Goal: Task Accomplishment & Management: Use online tool/utility

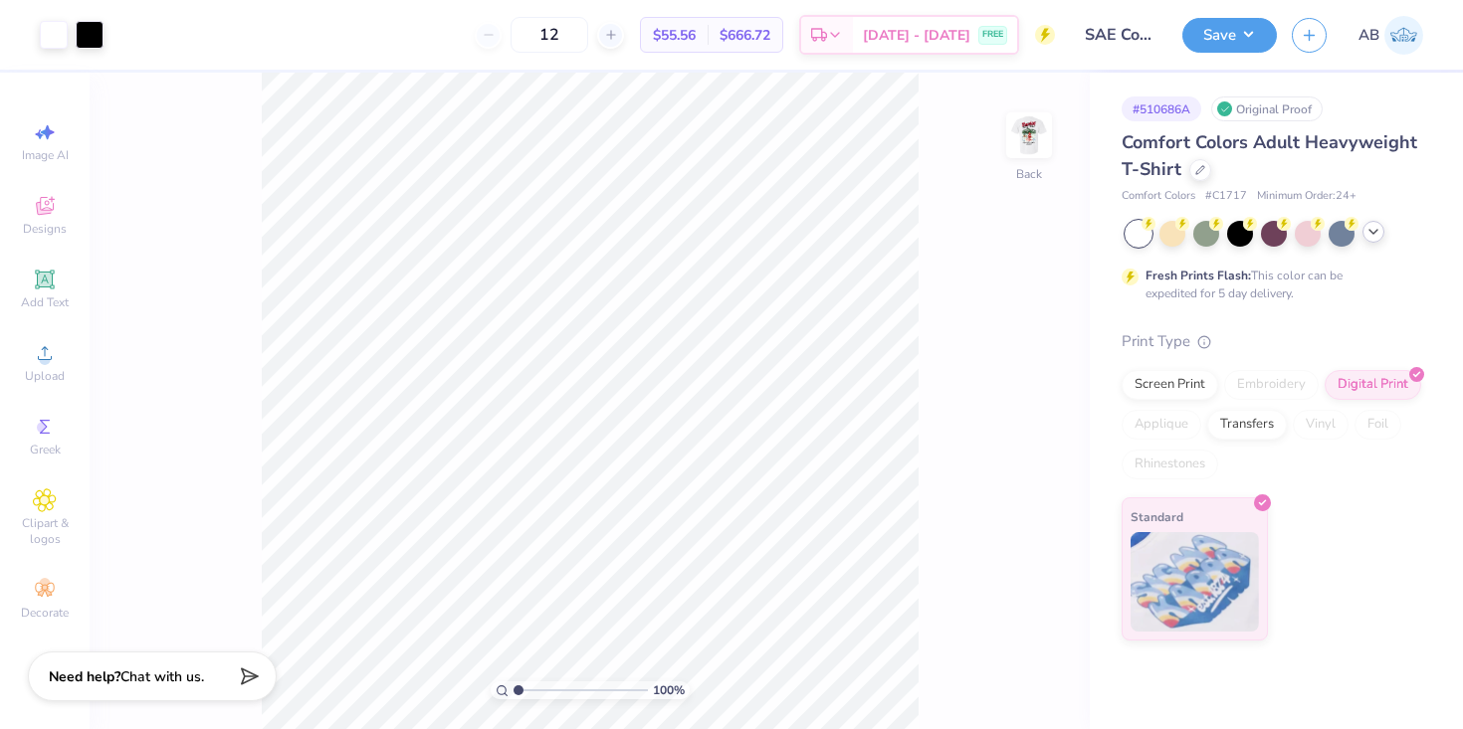
click at [1376, 230] on polyline at bounding box center [1373, 232] width 8 height 4
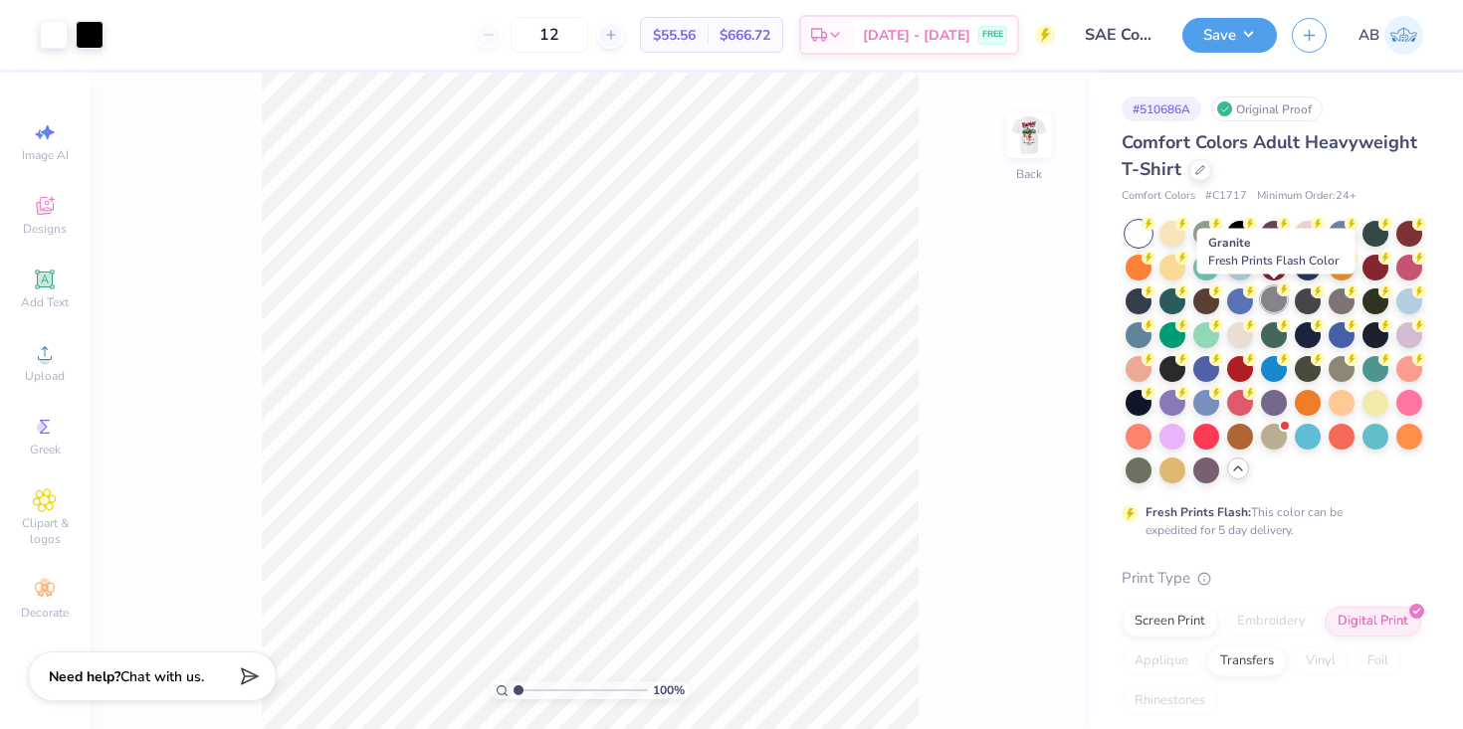
click at [1278, 300] on div at bounding box center [1274, 300] width 26 height 26
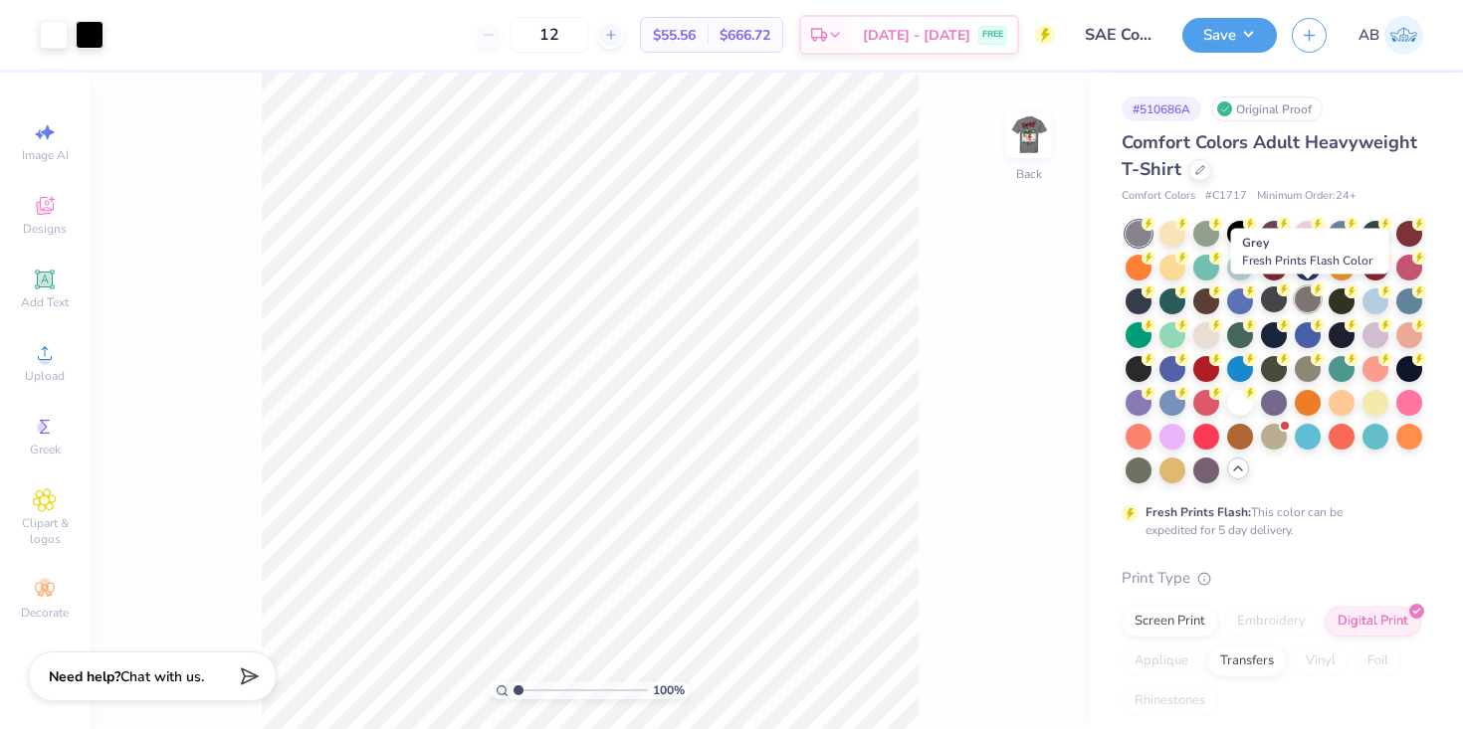
click at [1309, 300] on div at bounding box center [1308, 300] width 26 height 26
click at [1264, 296] on div at bounding box center [1274, 300] width 26 height 26
click at [1197, 164] on icon at bounding box center [1200, 168] width 10 height 10
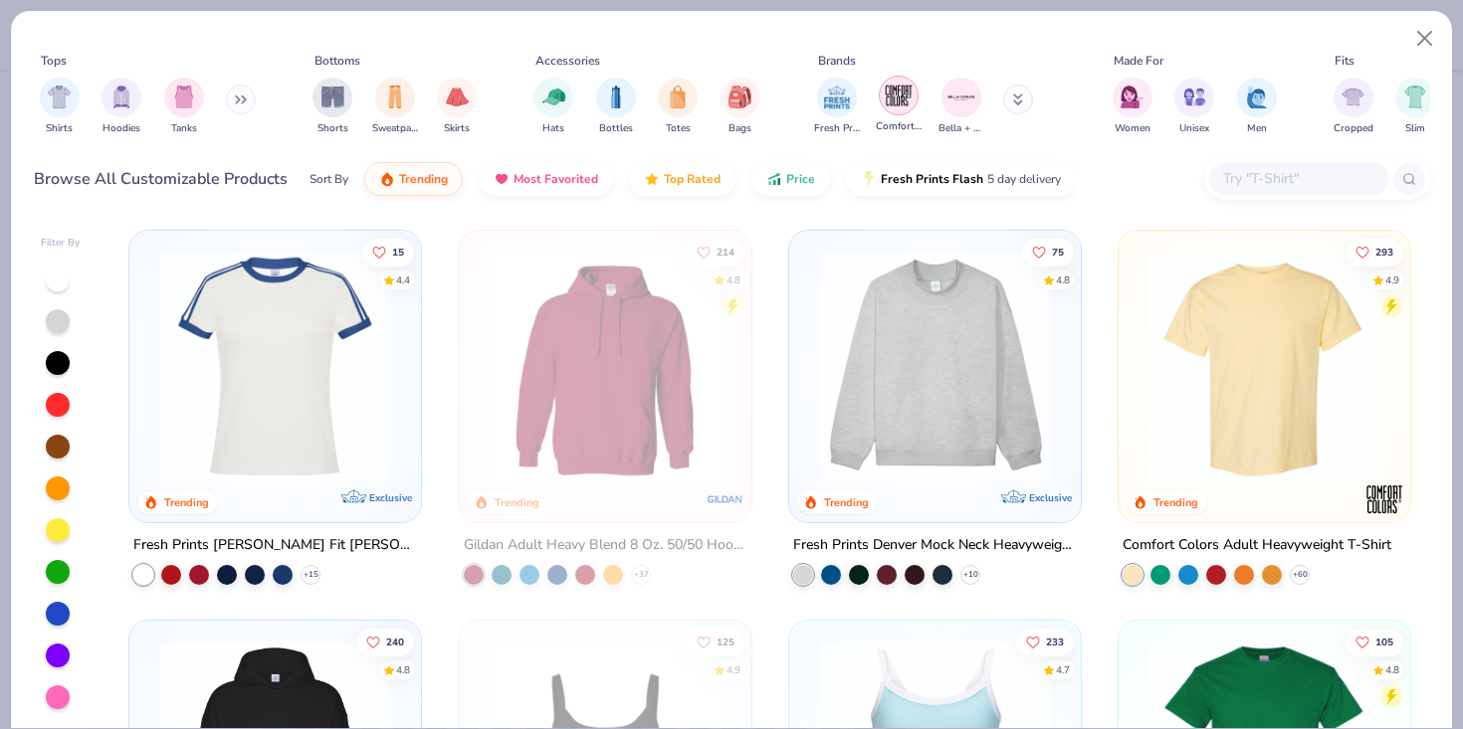
click at [905, 100] on img "filter for Comfort Colors" at bounding box center [899, 96] width 30 height 30
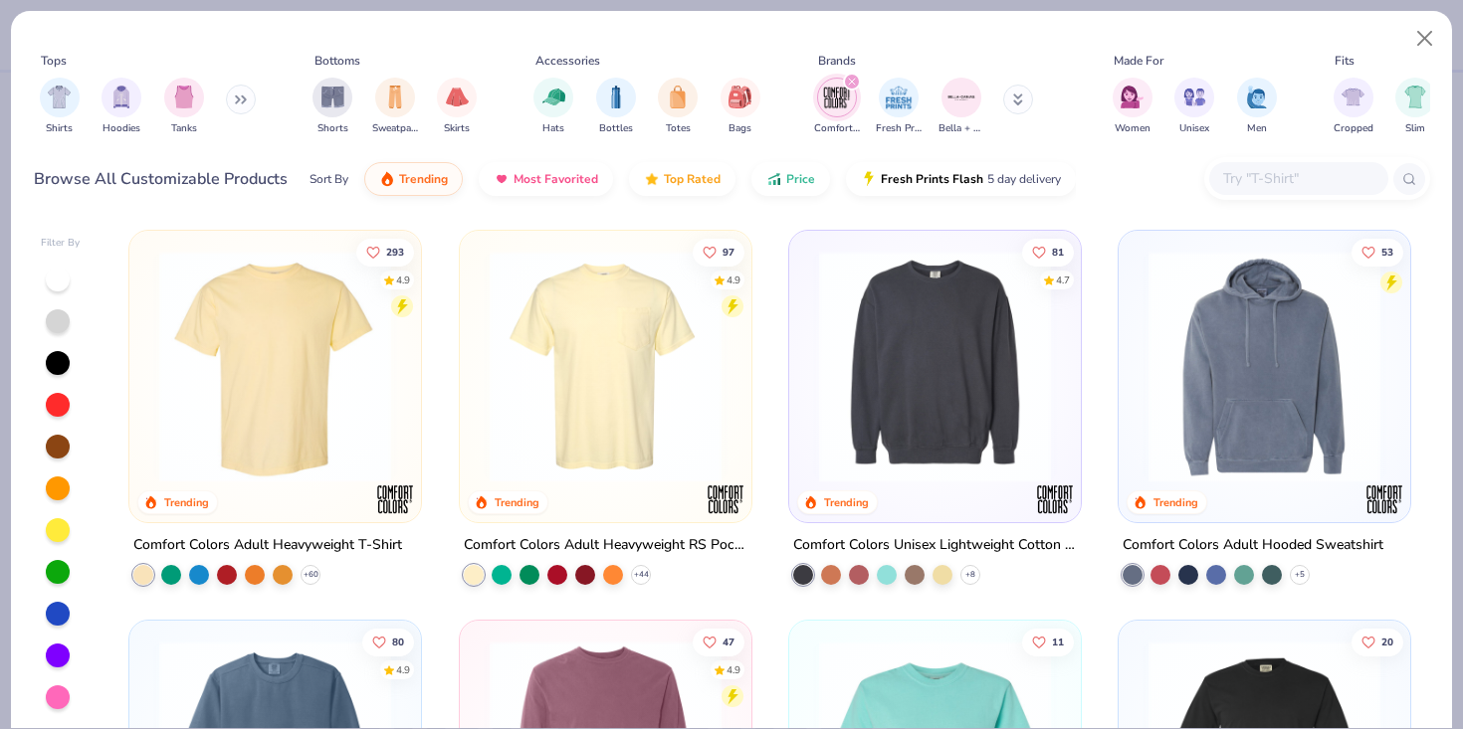
click at [635, 389] on img at bounding box center [606, 367] width 252 height 232
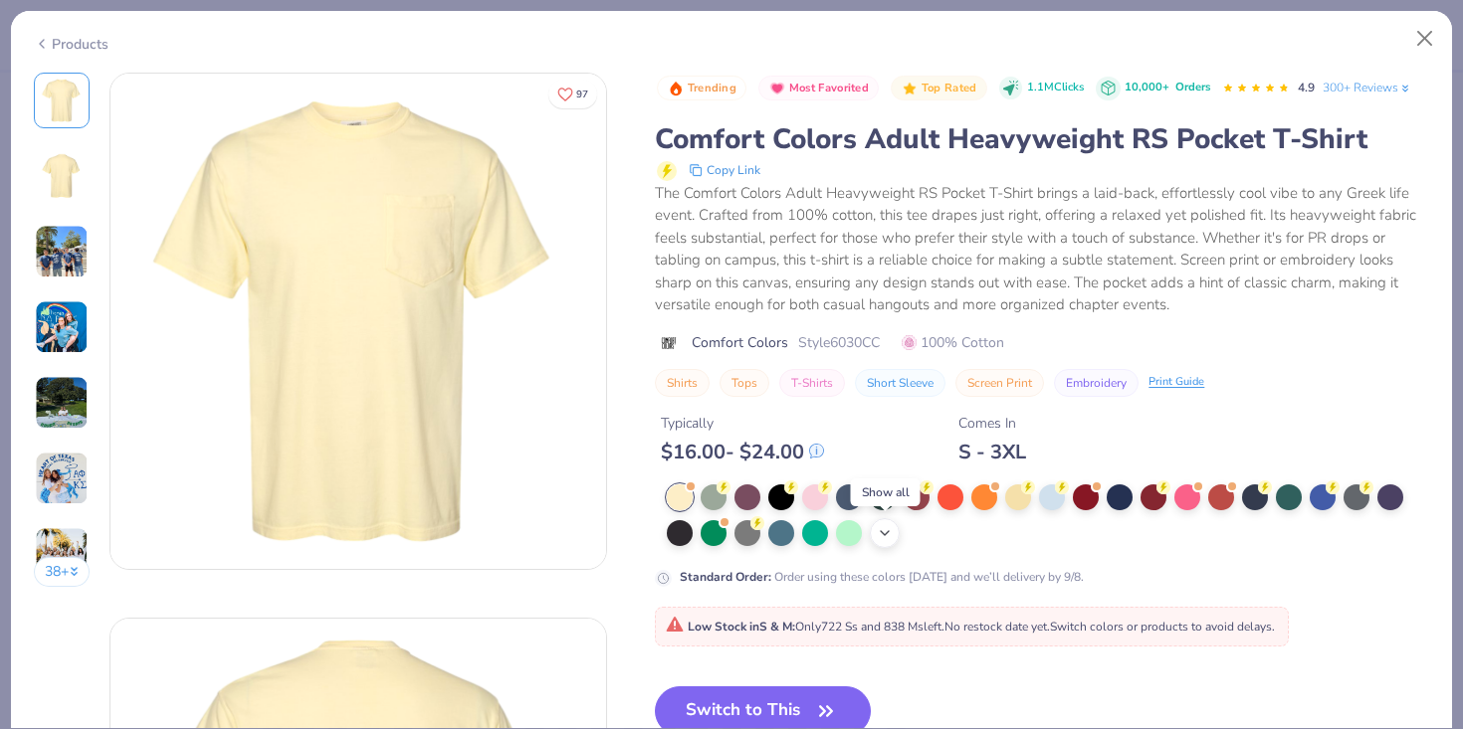
click at [896, 533] on div "+ 22" at bounding box center [885, 533] width 30 height 30
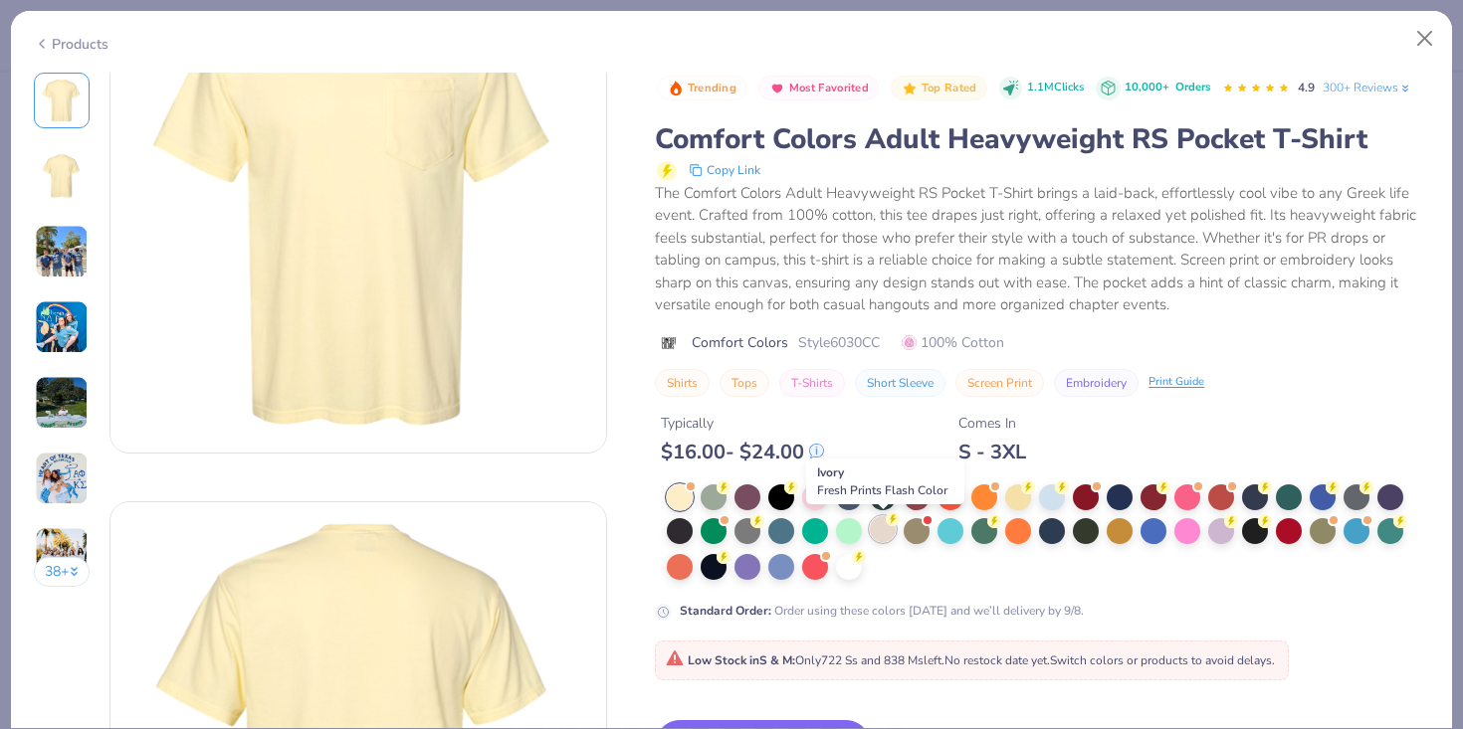
scroll to position [95, 0]
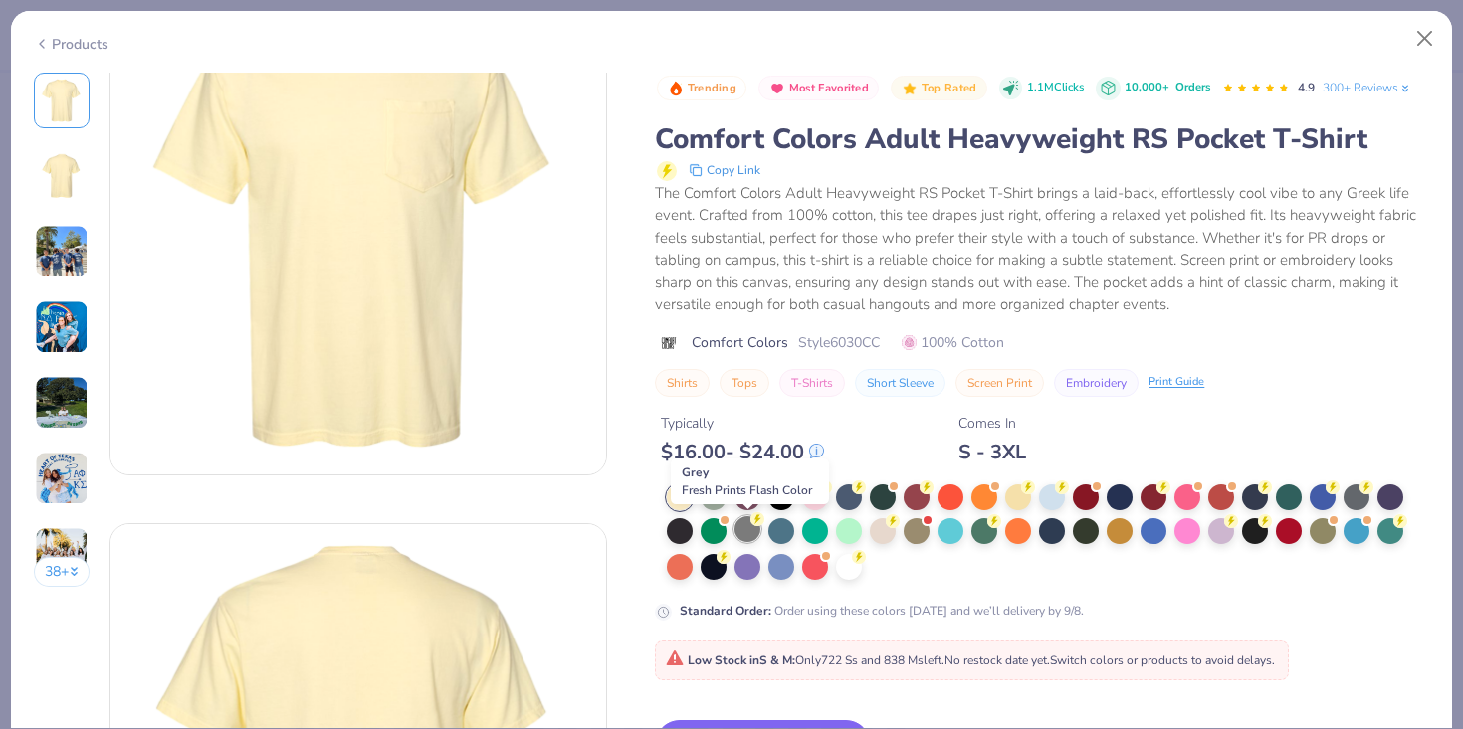
click at [744, 520] on div at bounding box center [747, 529] width 26 height 26
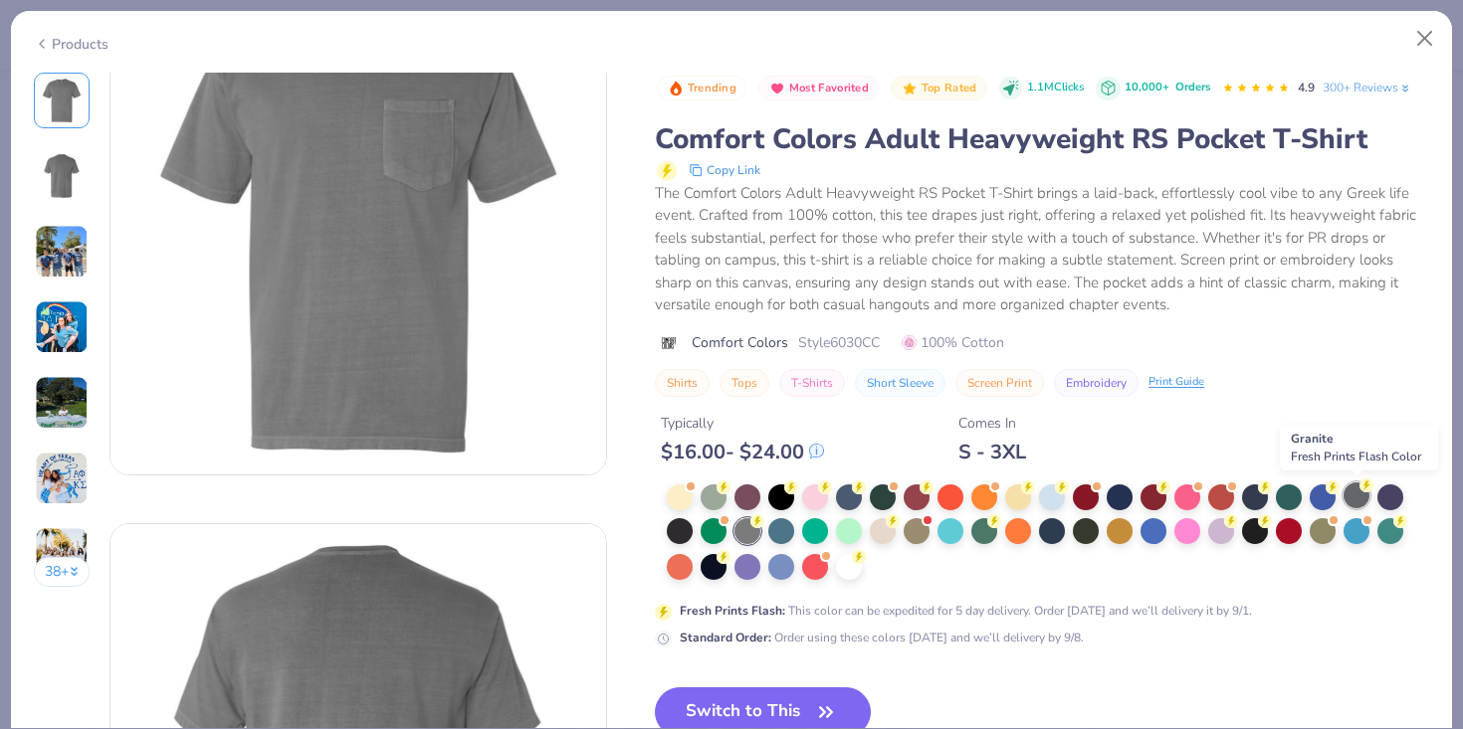
click at [1364, 493] on div at bounding box center [1356, 496] width 26 height 26
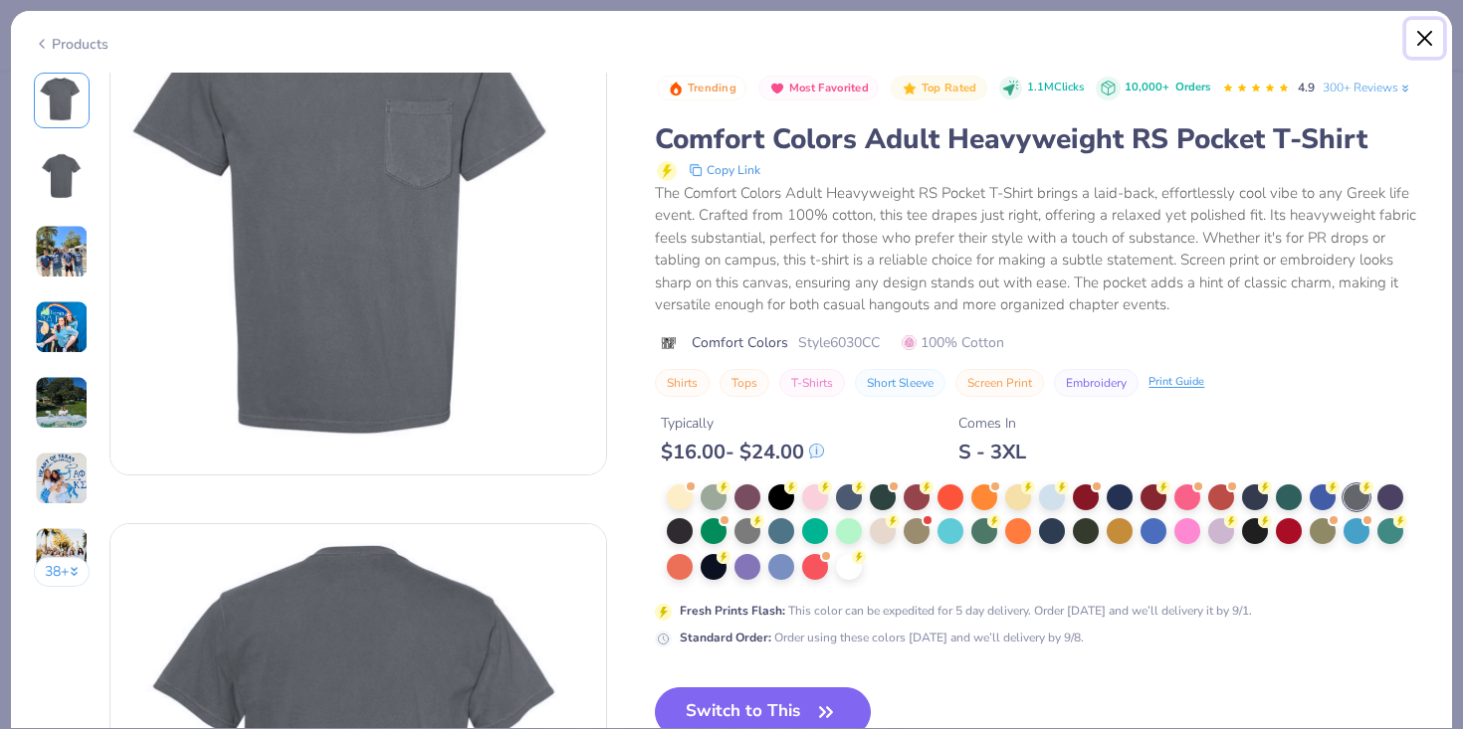
click at [1423, 41] on button "Close" at bounding box center [1425, 39] width 38 height 38
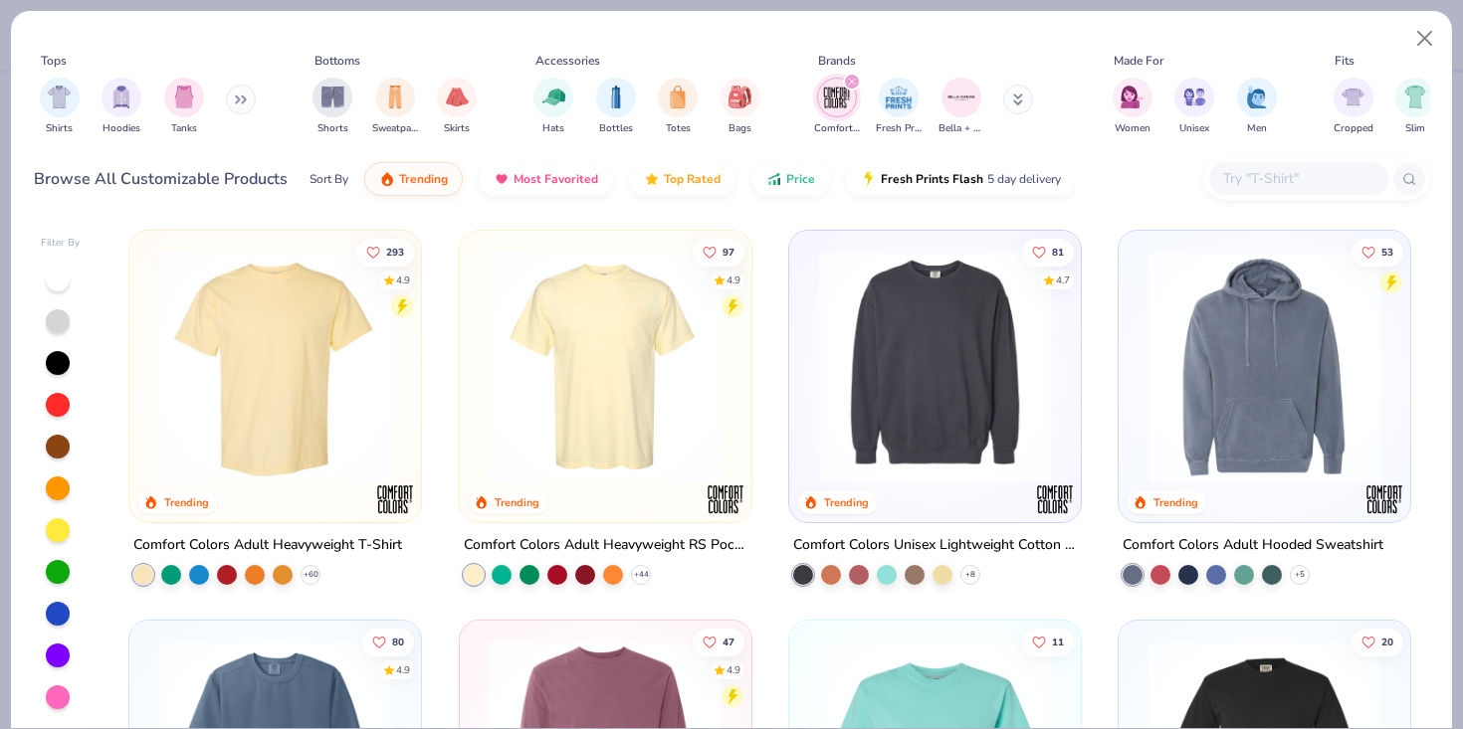
click at [1235, 177] on input "text" at bounding box center [1297, 178] width 153 height 23
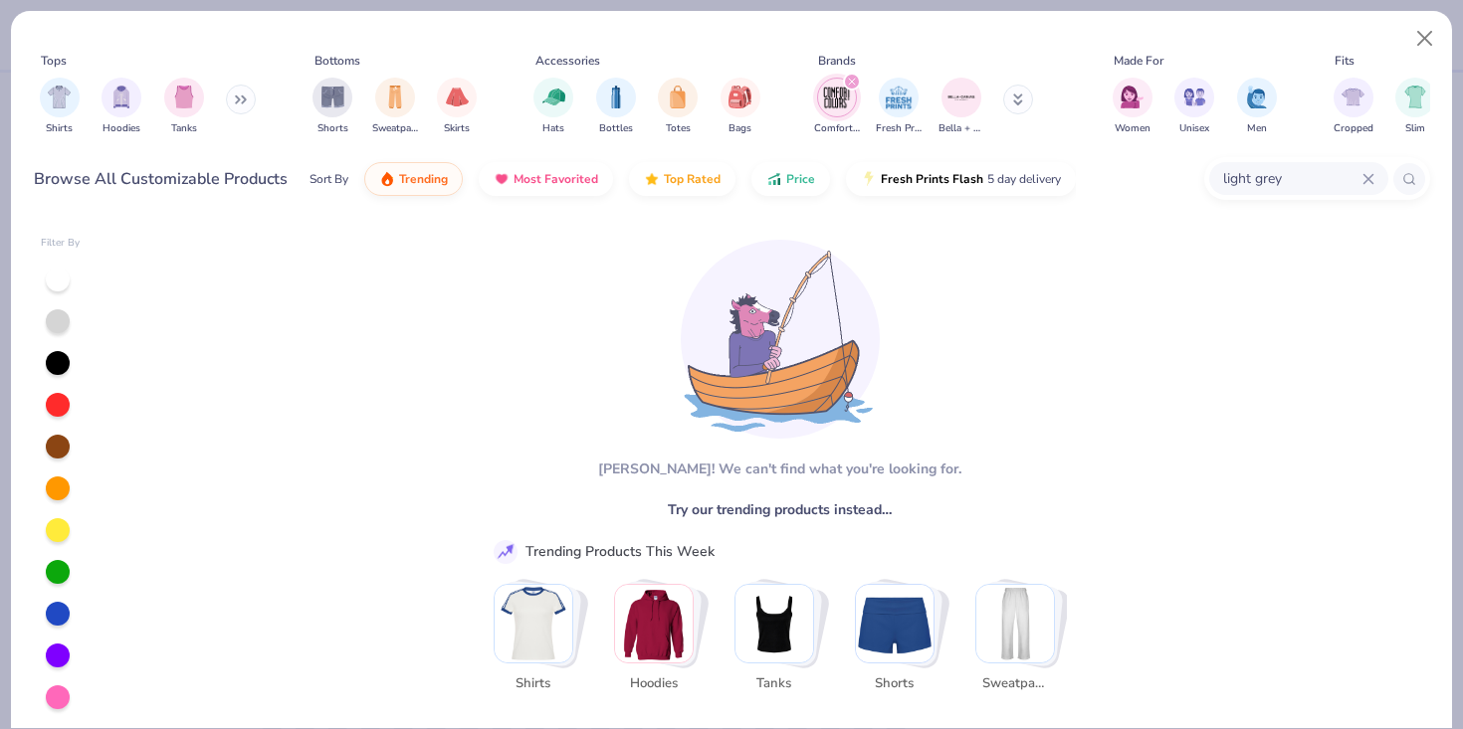
click at [850, 81] on icon "filter for Comfort Colors" at bounding box center [852, 82] width 6 height 6
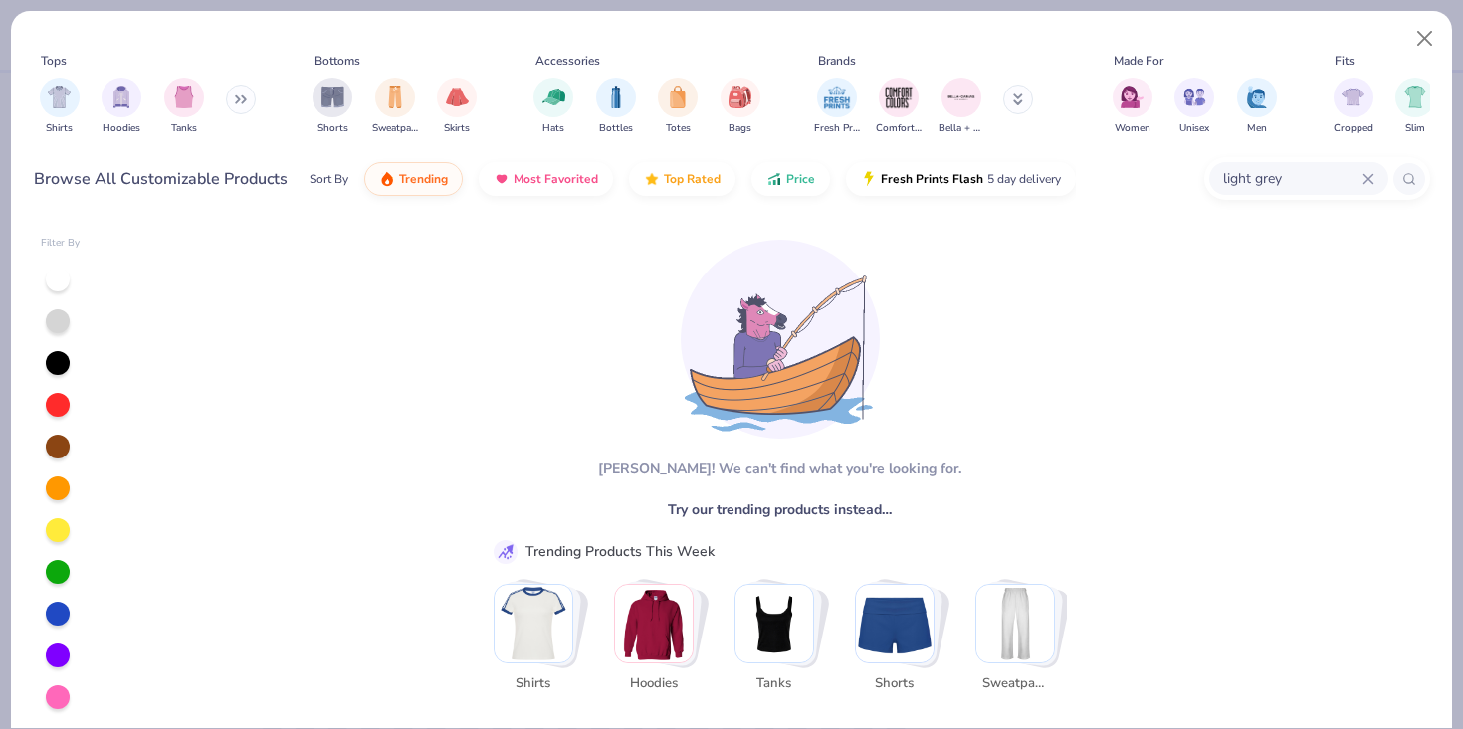
click at [60, 324] on div at bounding box center [58, 321] width 24 height 24
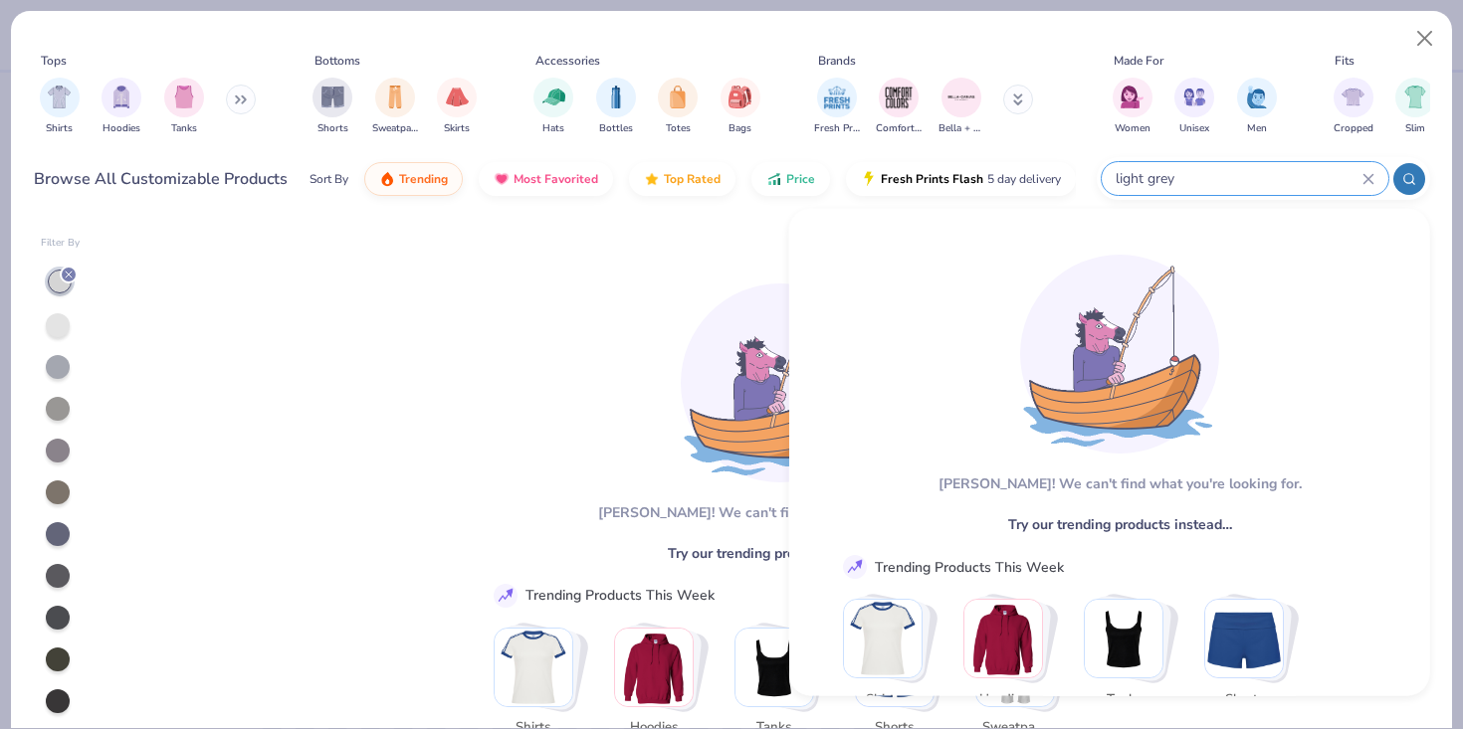
drag, startPoint x: 1311, startPoint y: 171, endPoint x: 1162, endPoint y: 171, distance: 149.3
click at [1162, 171] on input "light grey" at bounding box center [1237, 178] width 249 height 23
type input "l"
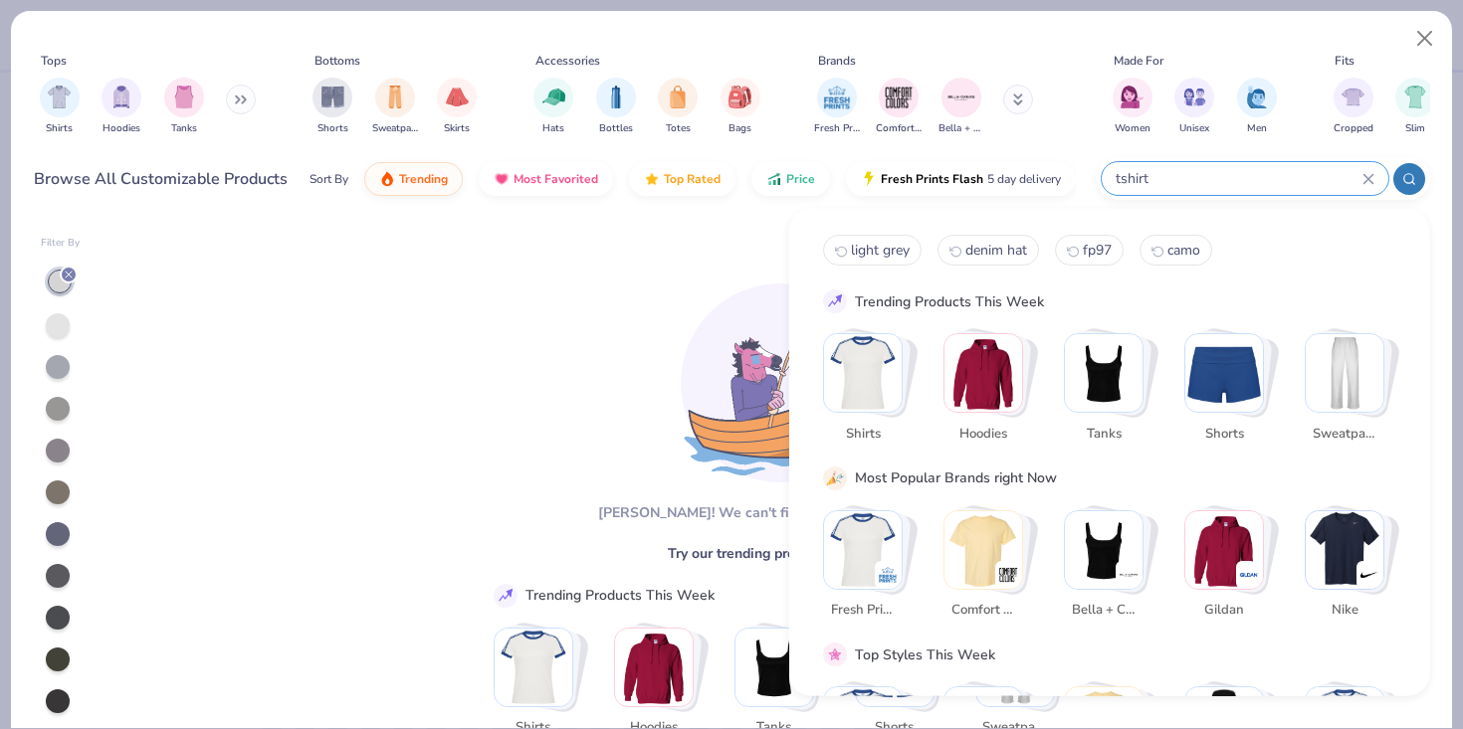
type input "tshirt"
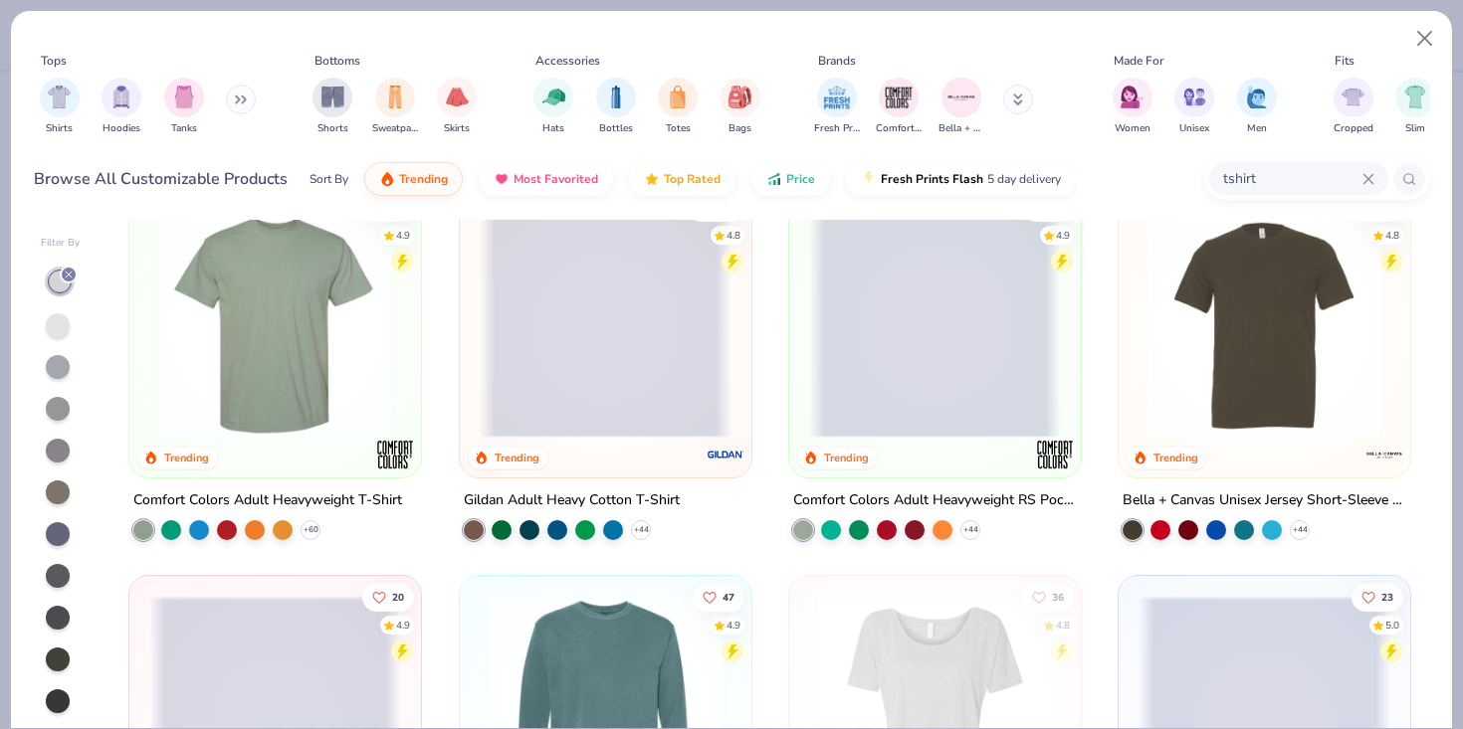
scroll to position [29, 0]
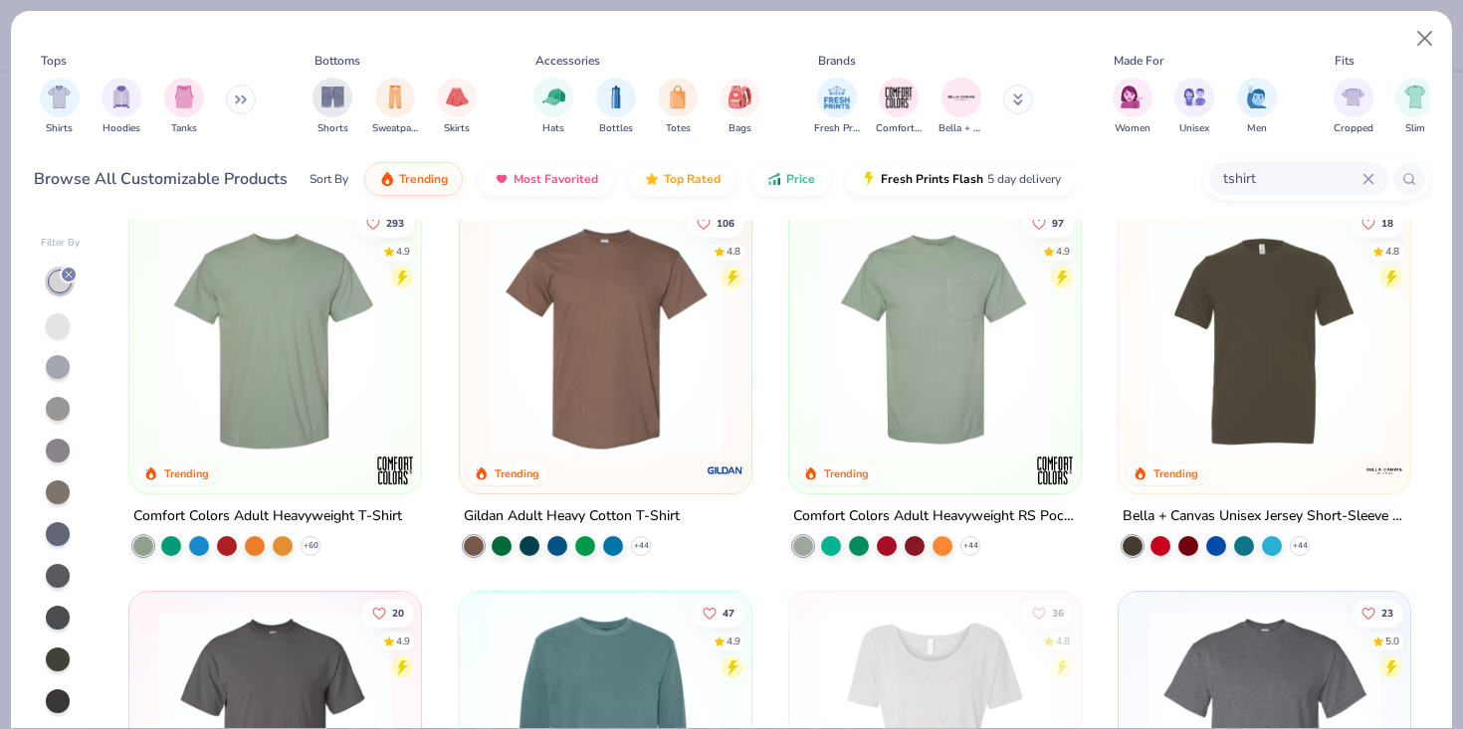
click at [287, 392] on div at bounding box center [24, 338] width 756 height 232
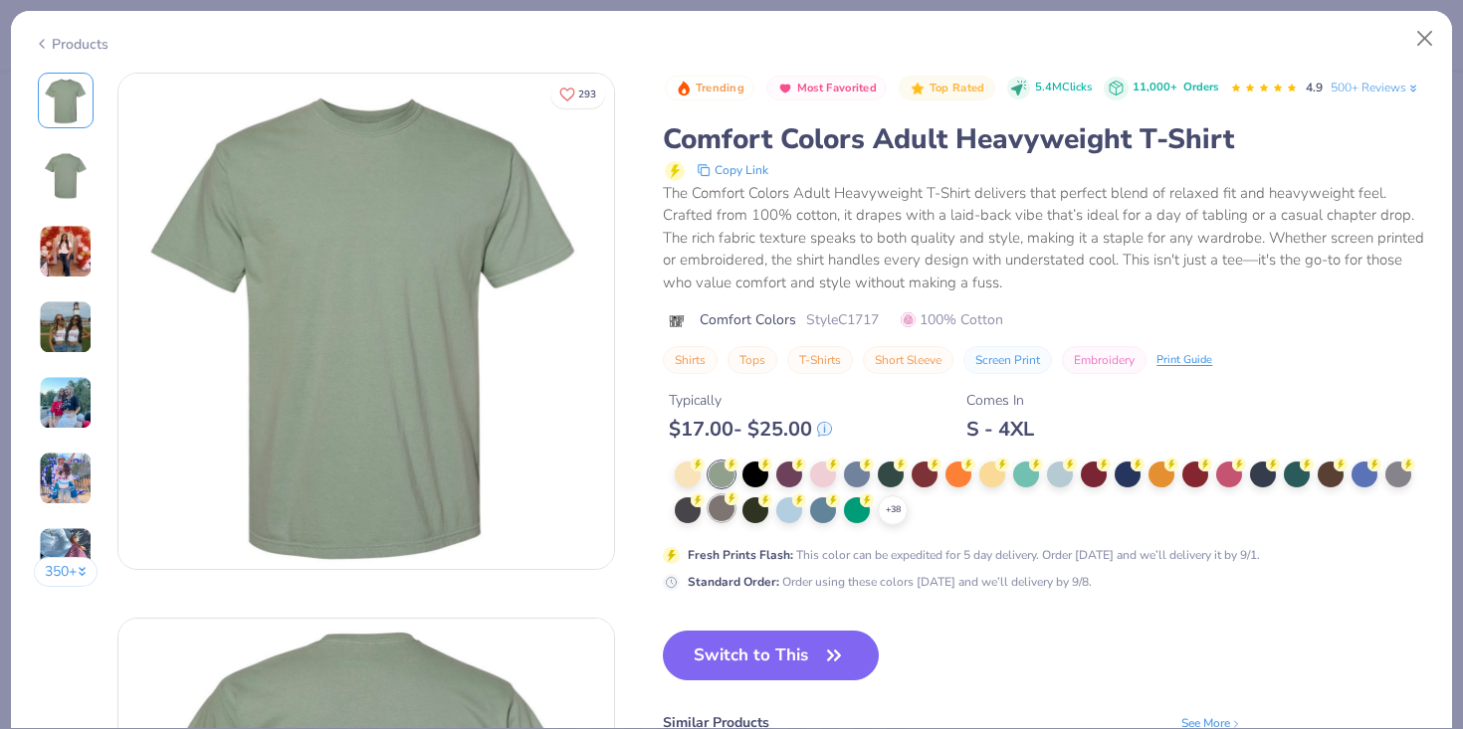
click at [727, 515] on div at bounding box center [721, 509] width 26 height 26
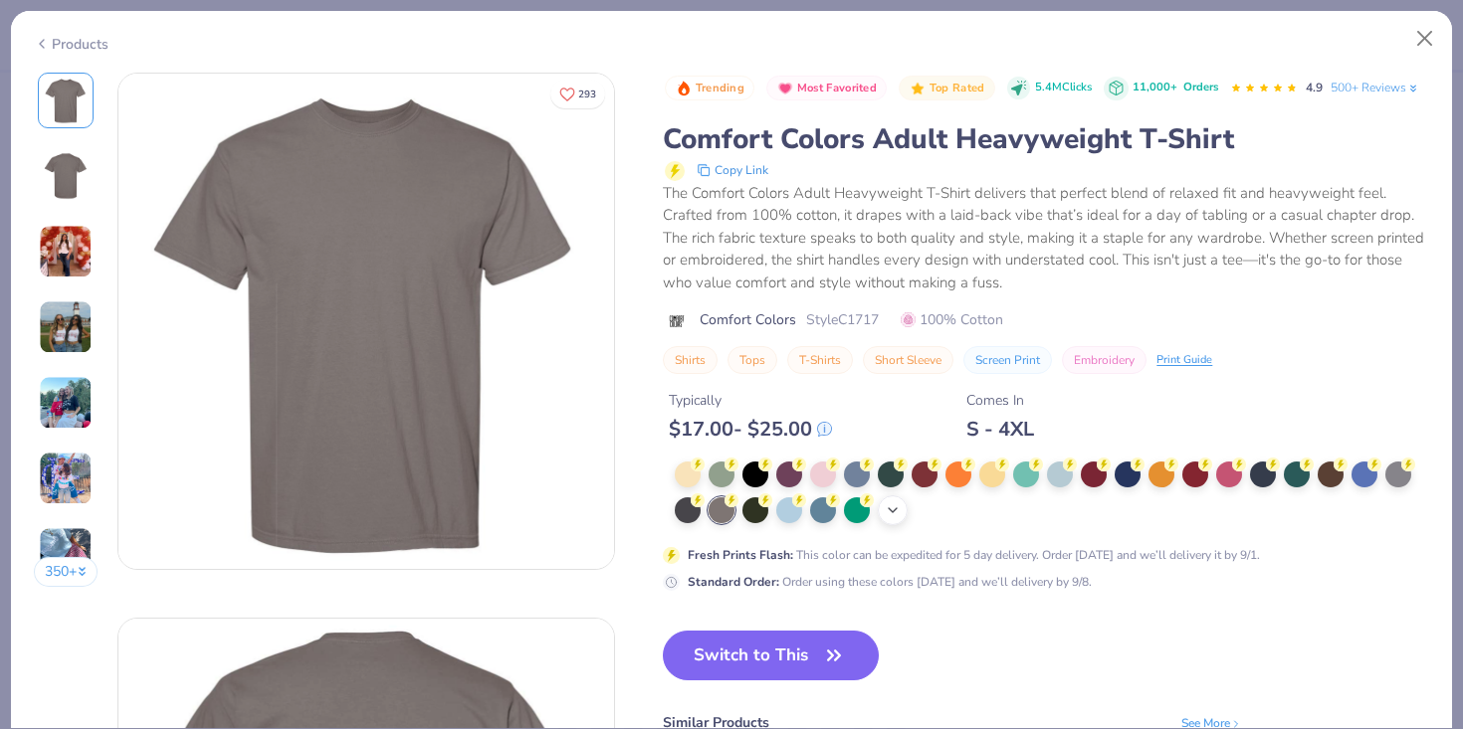
click at [895, 505] on icon at bounding box center [893, 510] width 16 height 16
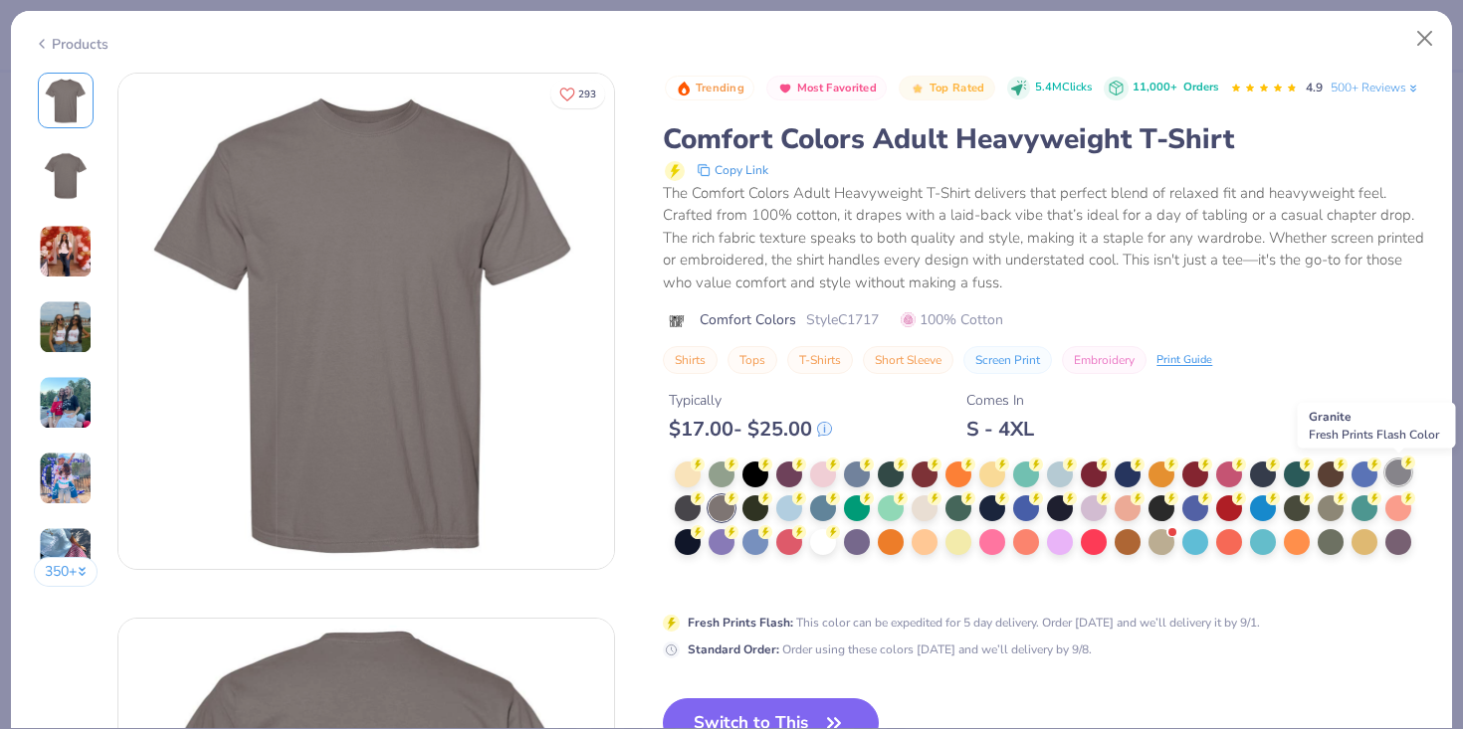
click at [1395, 482] on div at bounding box center [1398, 473] width 26 height 26
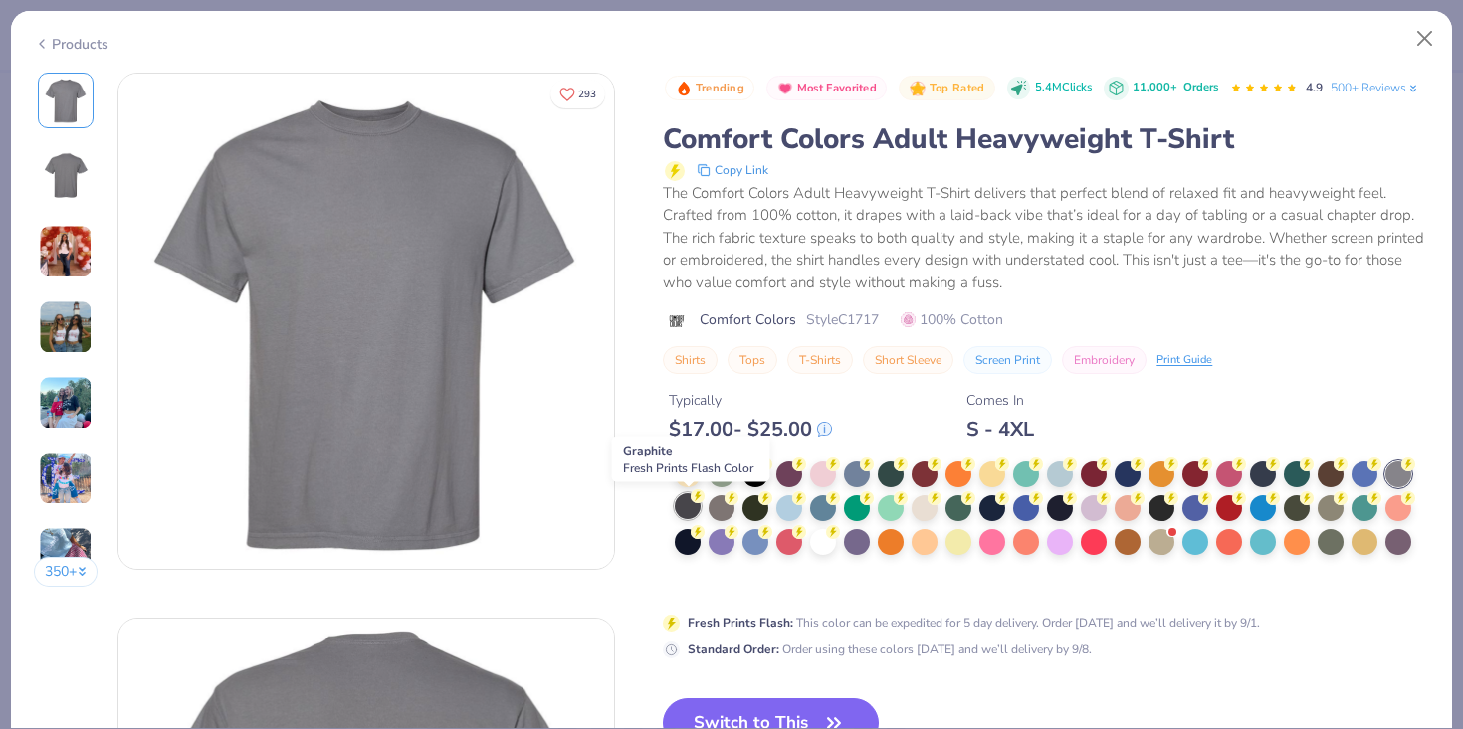
click at [694, 505] on div at bounding box center [688, 507] width 26 height 26
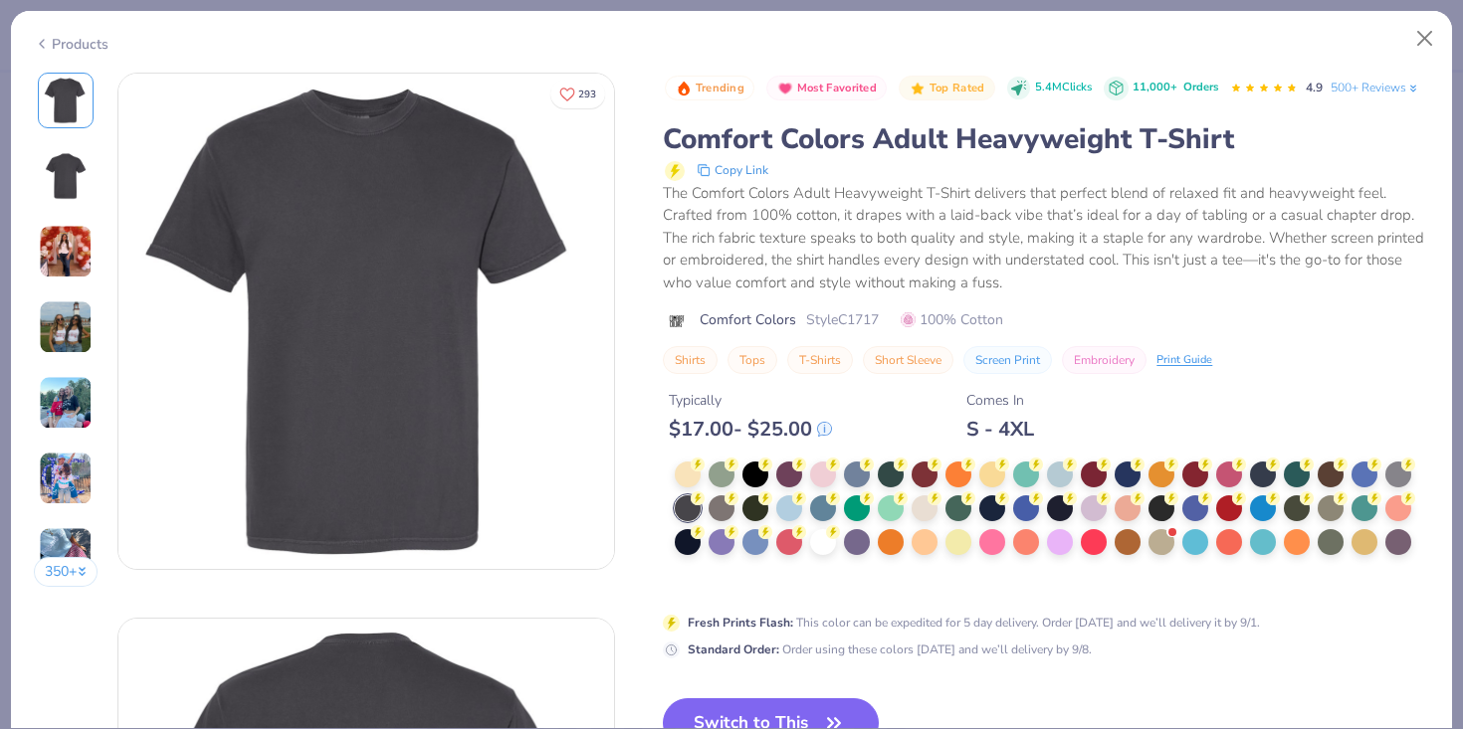
click at [78, 43] on div "Products" at bounding box center [71, 44] width 75 height 21
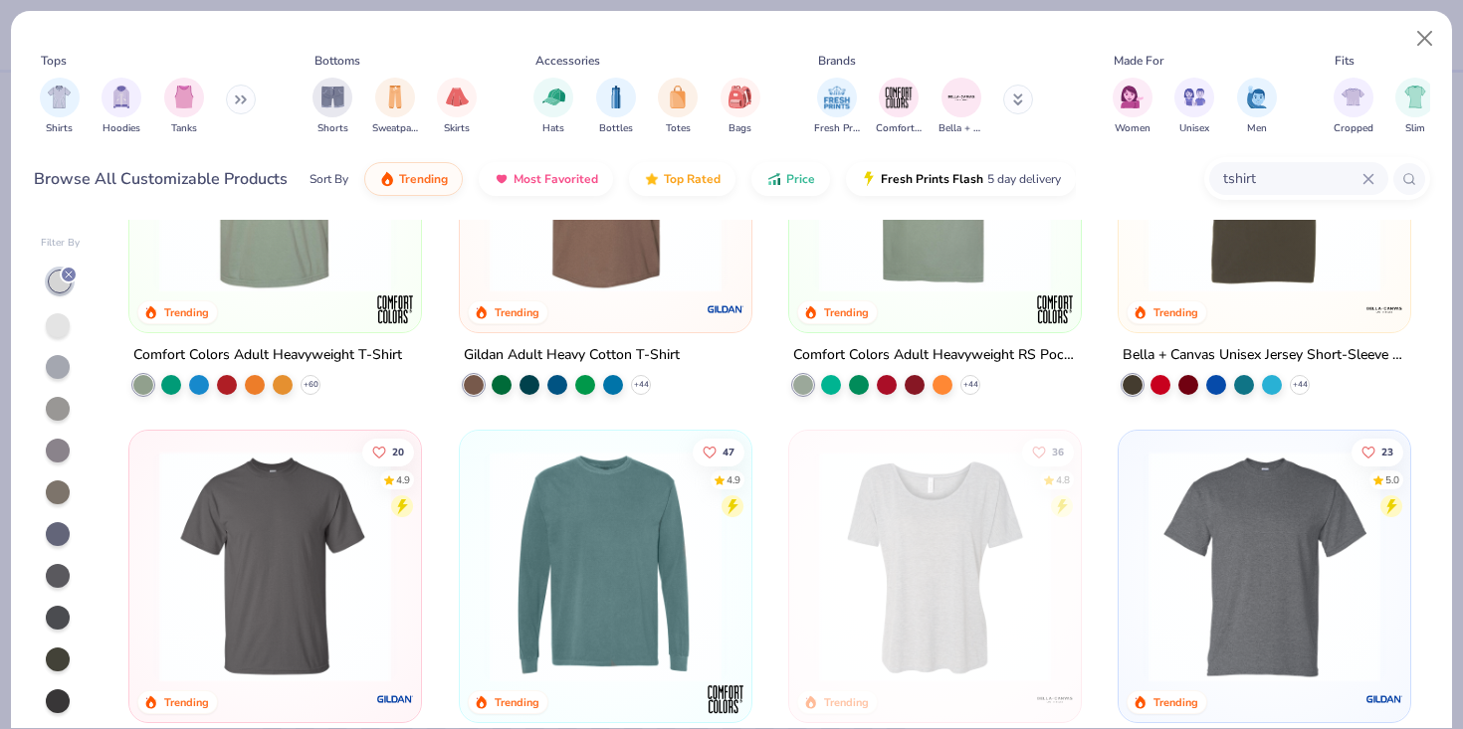
scroll to position [218, 0]
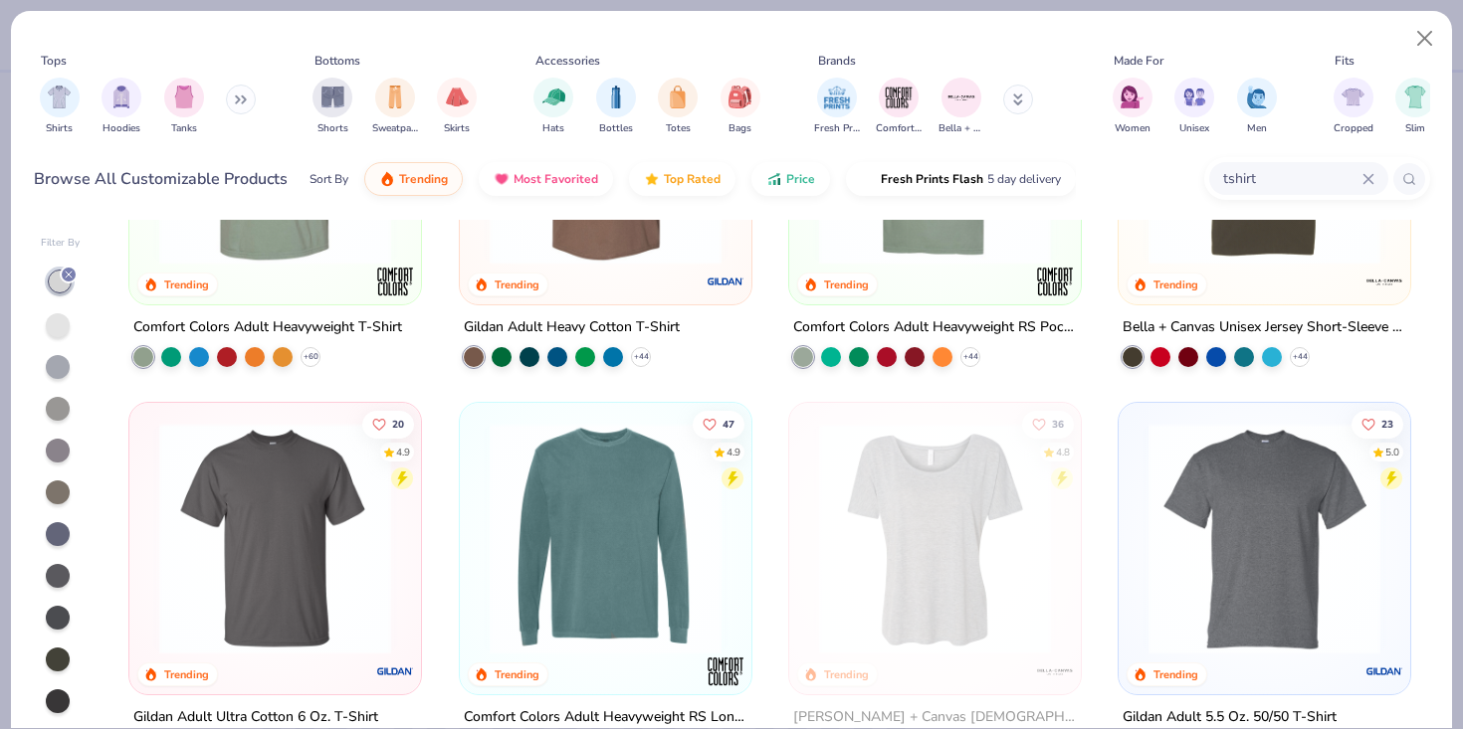
click at [1309, 507] on img at bounding box center [1264, 539] width 252 height 232
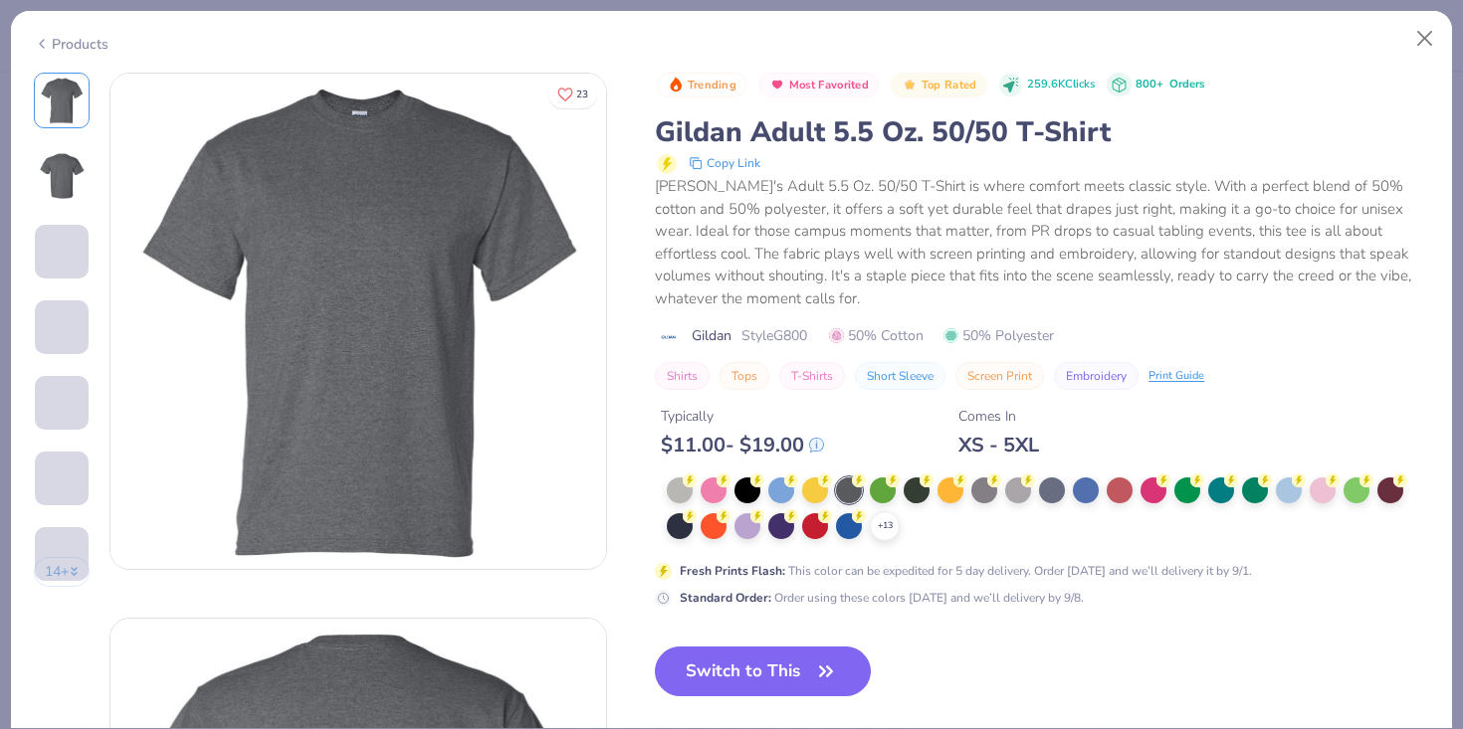
scroll to position [26, 0]
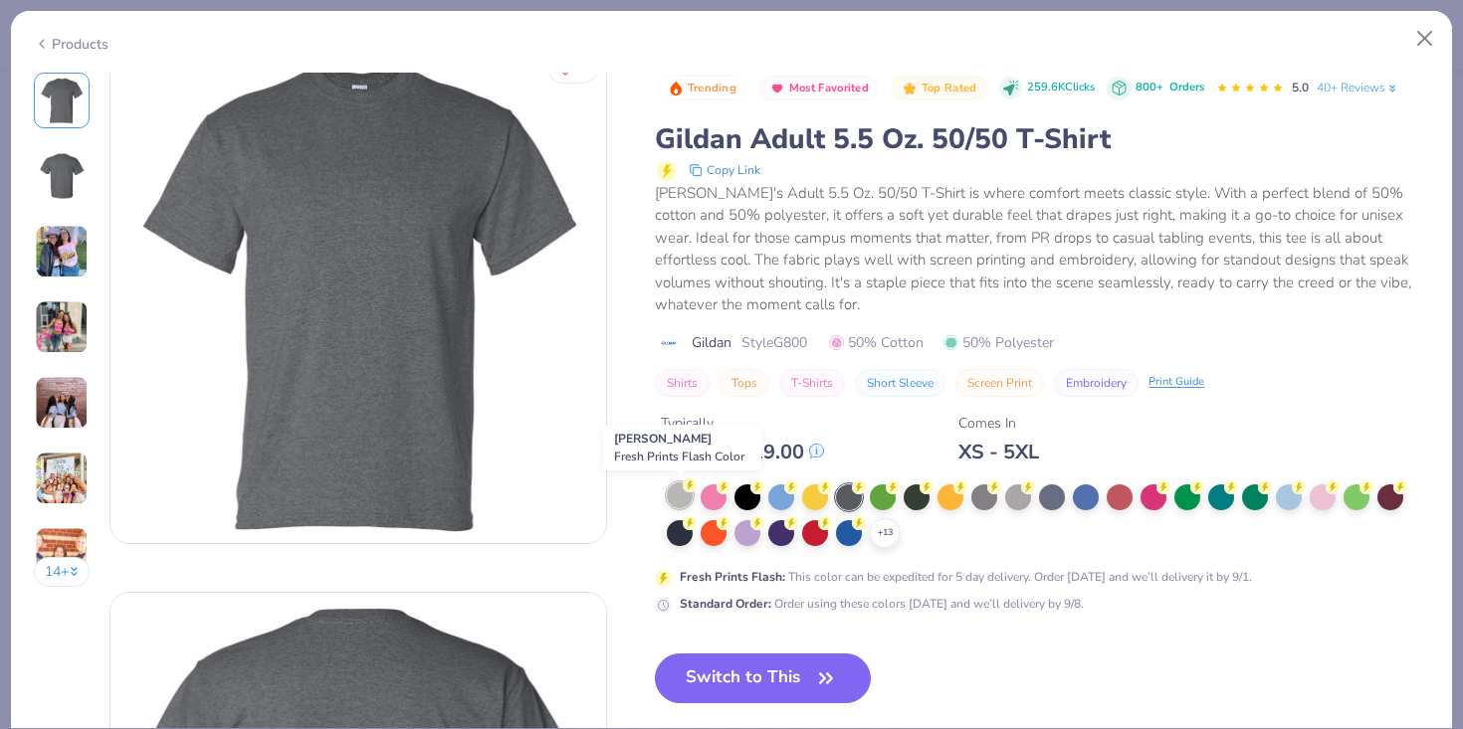
click at [680, 499] on div at bounding box center [680, 496] width 26 height 26
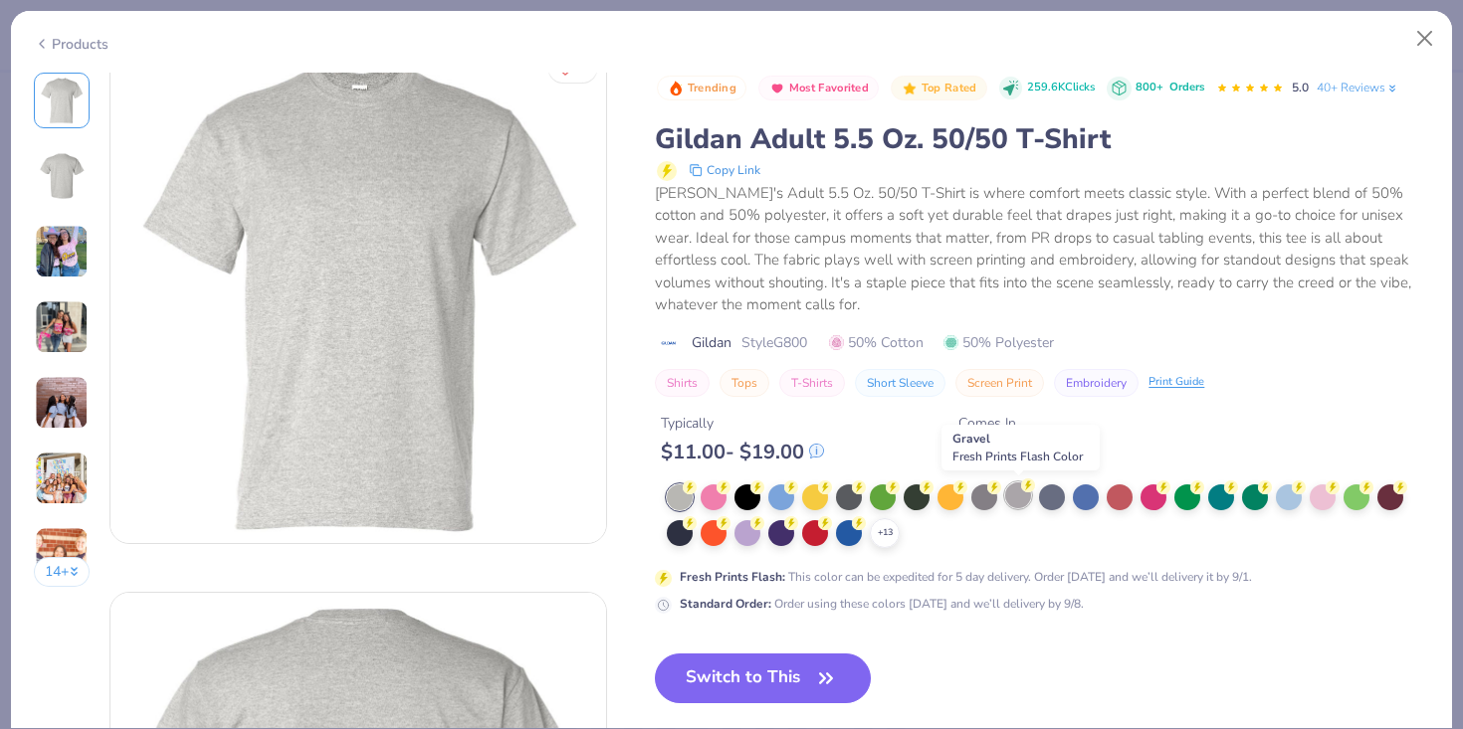
click at [1007, 498] on div at bounding box center [1018, 496] width 26 height 26
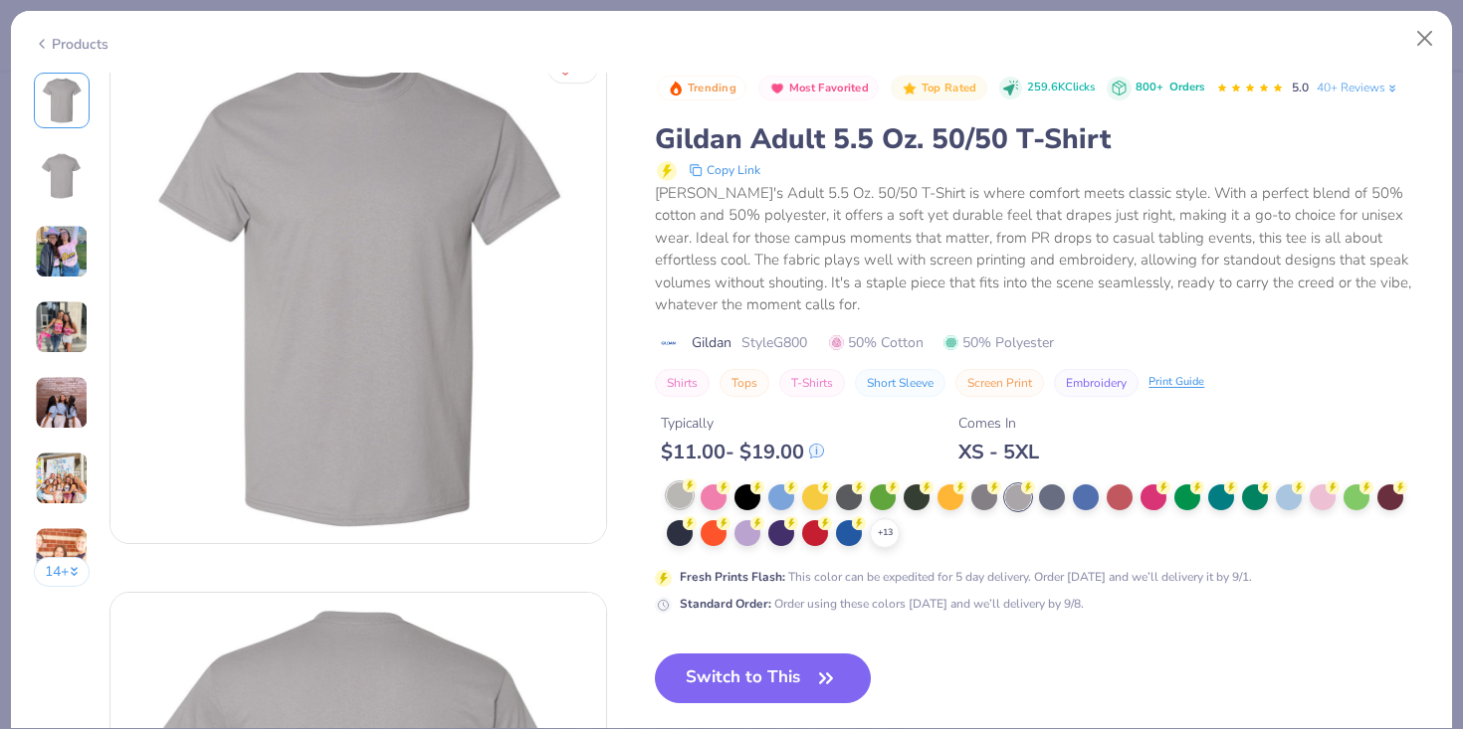
click at [689, 504] on div at bounding box center [680, 496] width 26 height 26
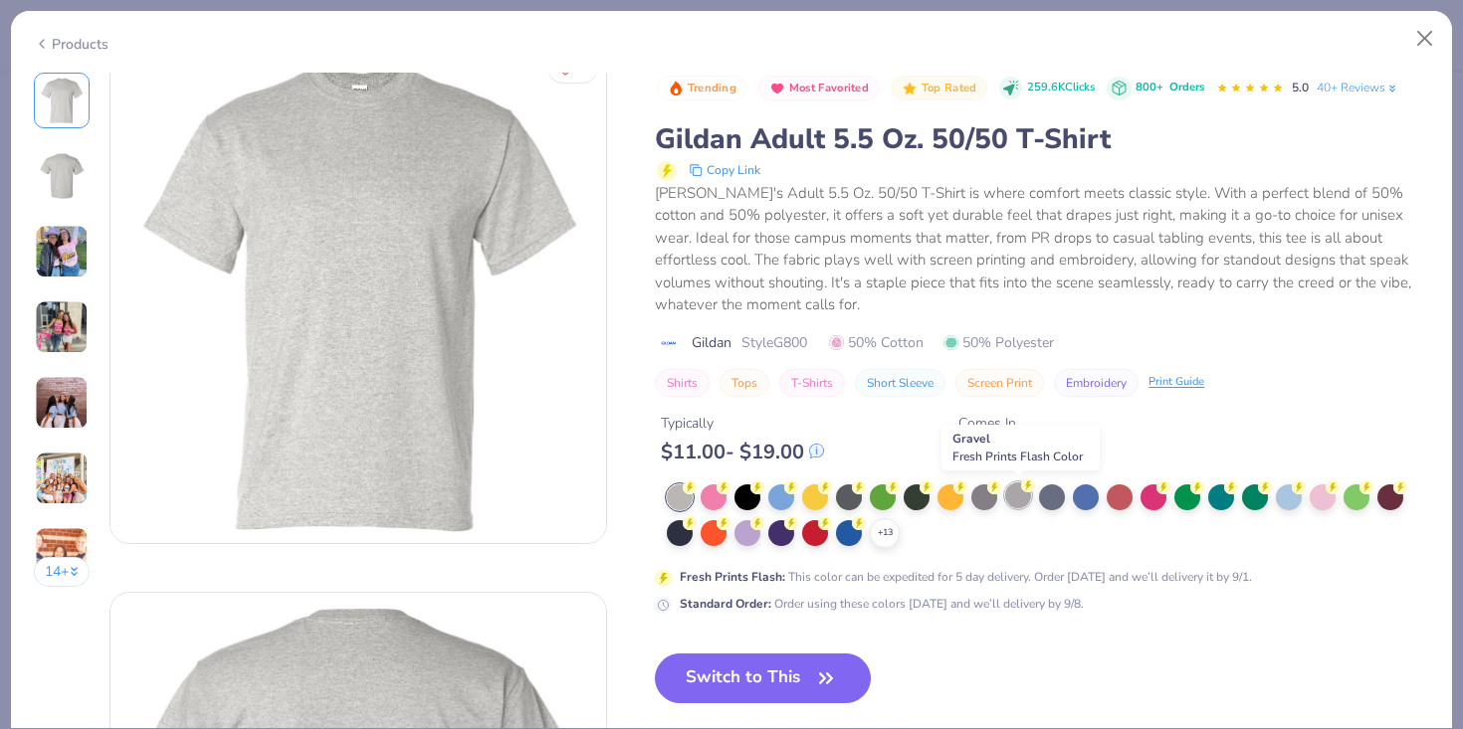
click at [1017, 501] on div at bounding box center [1018, 496] width 26 height 26
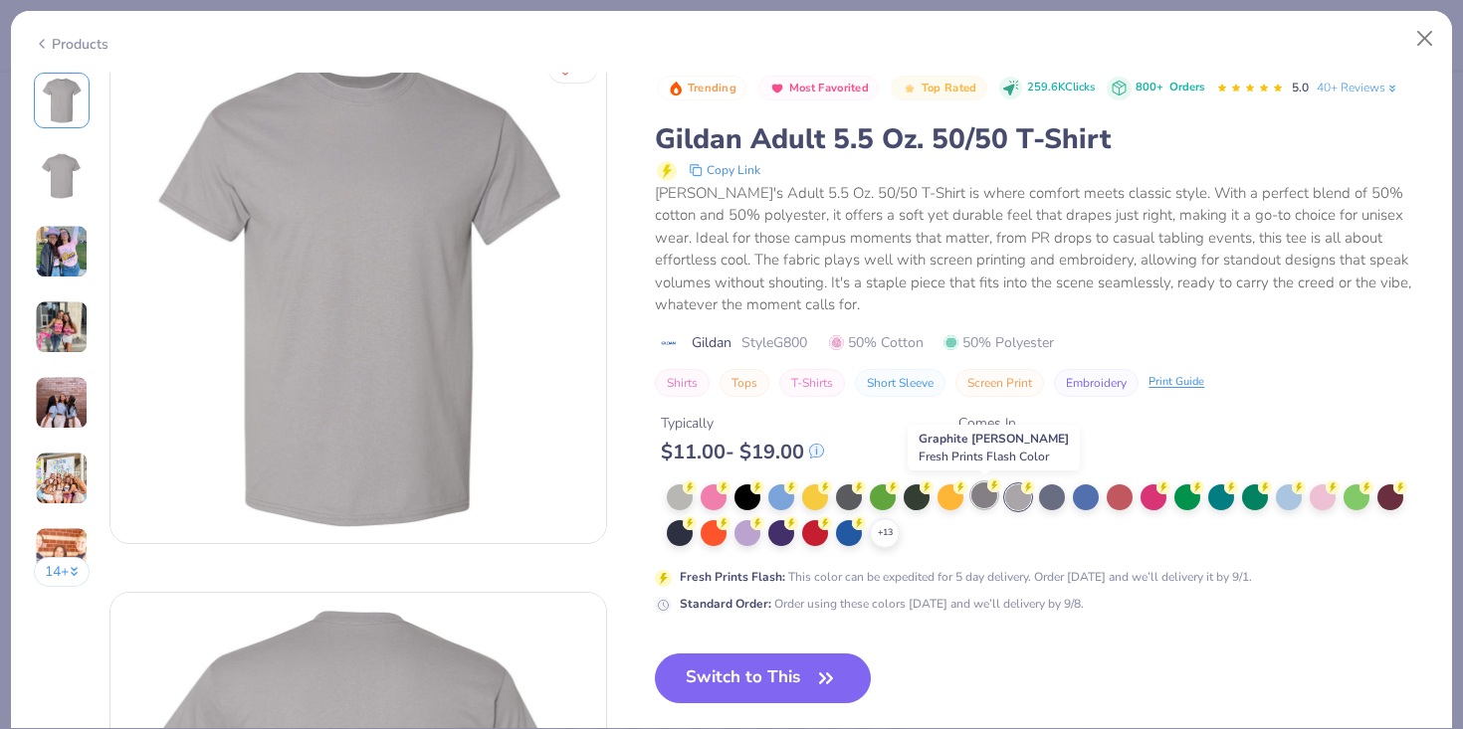
click at [995, 497] on div at bounding box center [984, 496] width 26 height 26
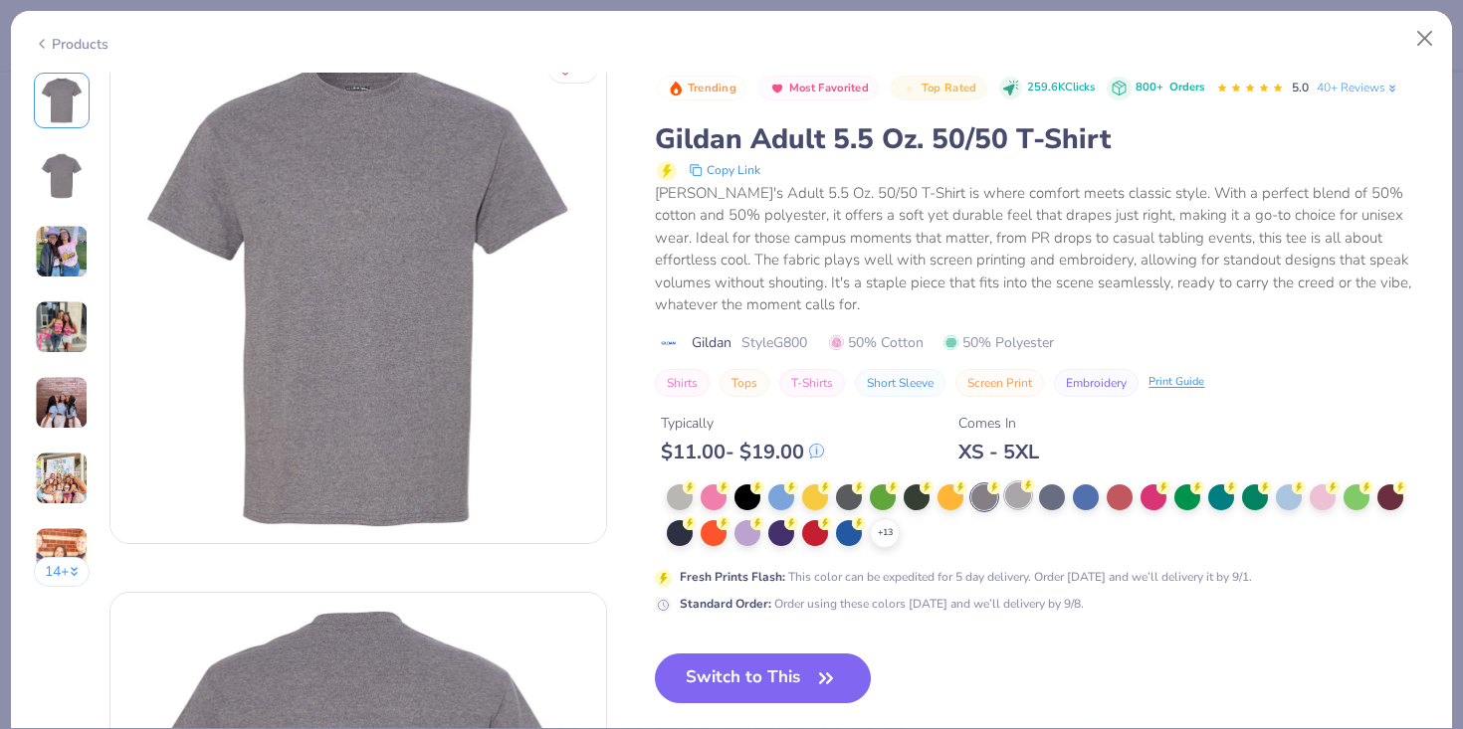
click at [1018, 495] on div at bounding box center [1018, 496] width 26 height 26
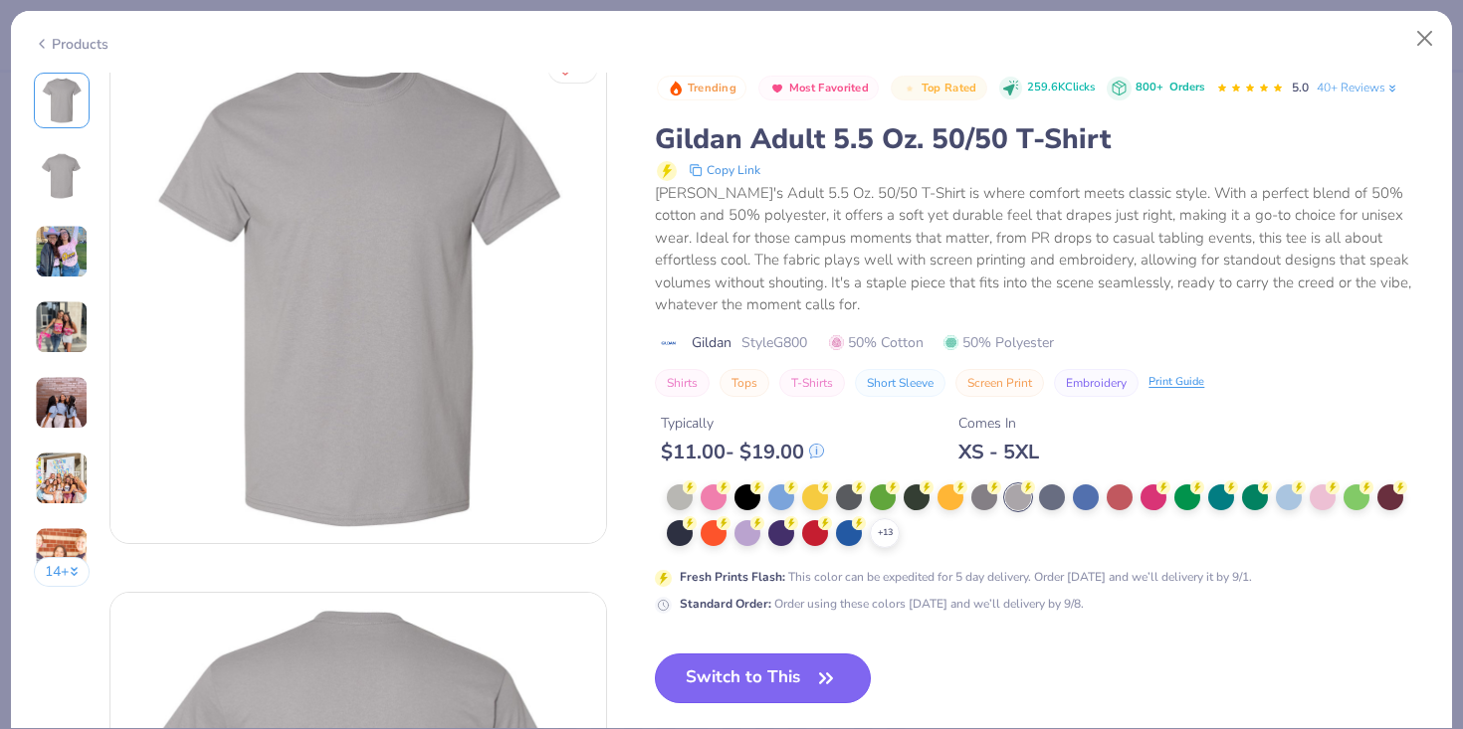
click at [762, 676] on button "Switch to This" at bounding box center [763, 679] width 216 height 50
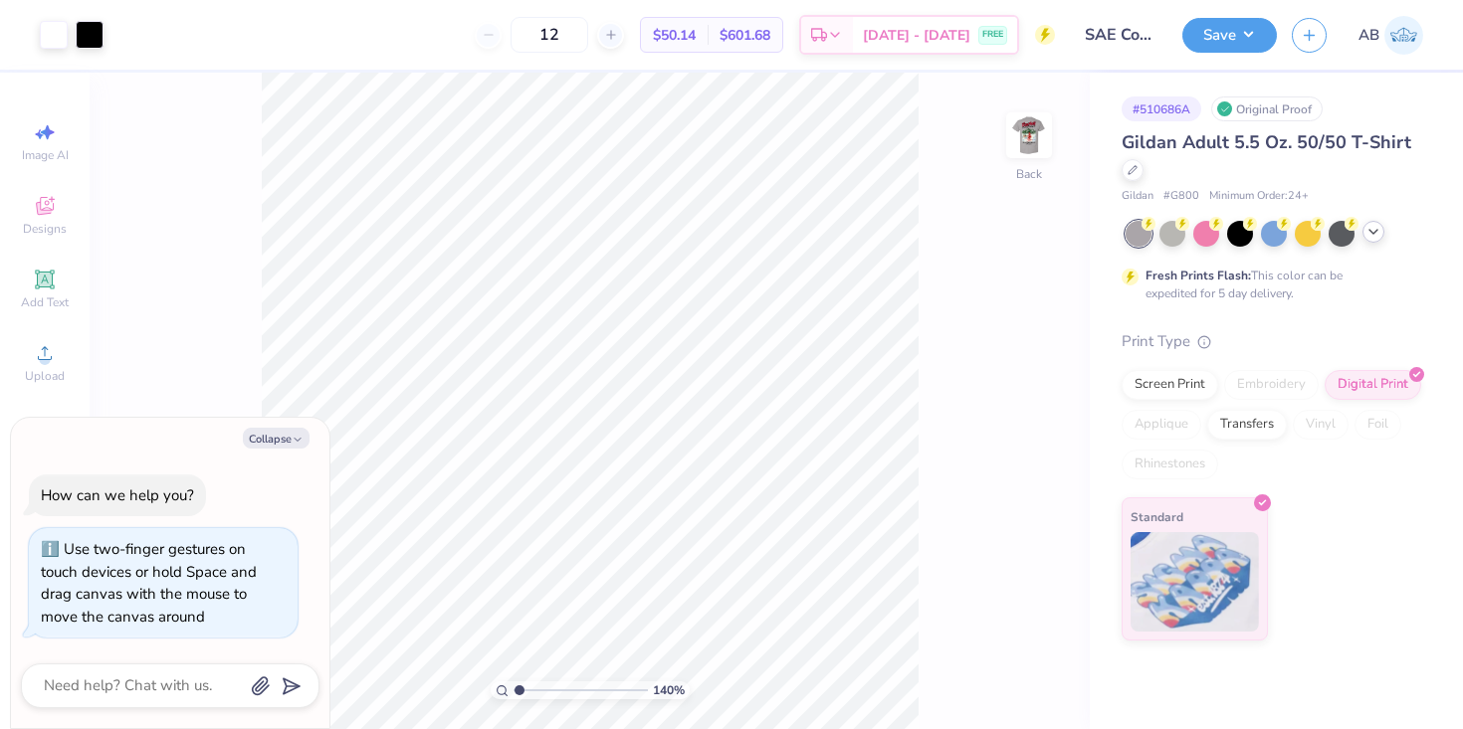
type input "1.4"
type textarea "x"
type input "1.64"
click at [526, 689] on input "range" at bounding box center [580, 691] width 134 height 18
click at [281, 441] on button "Collapse" at bounding box center [276, 438] width 67 height 21
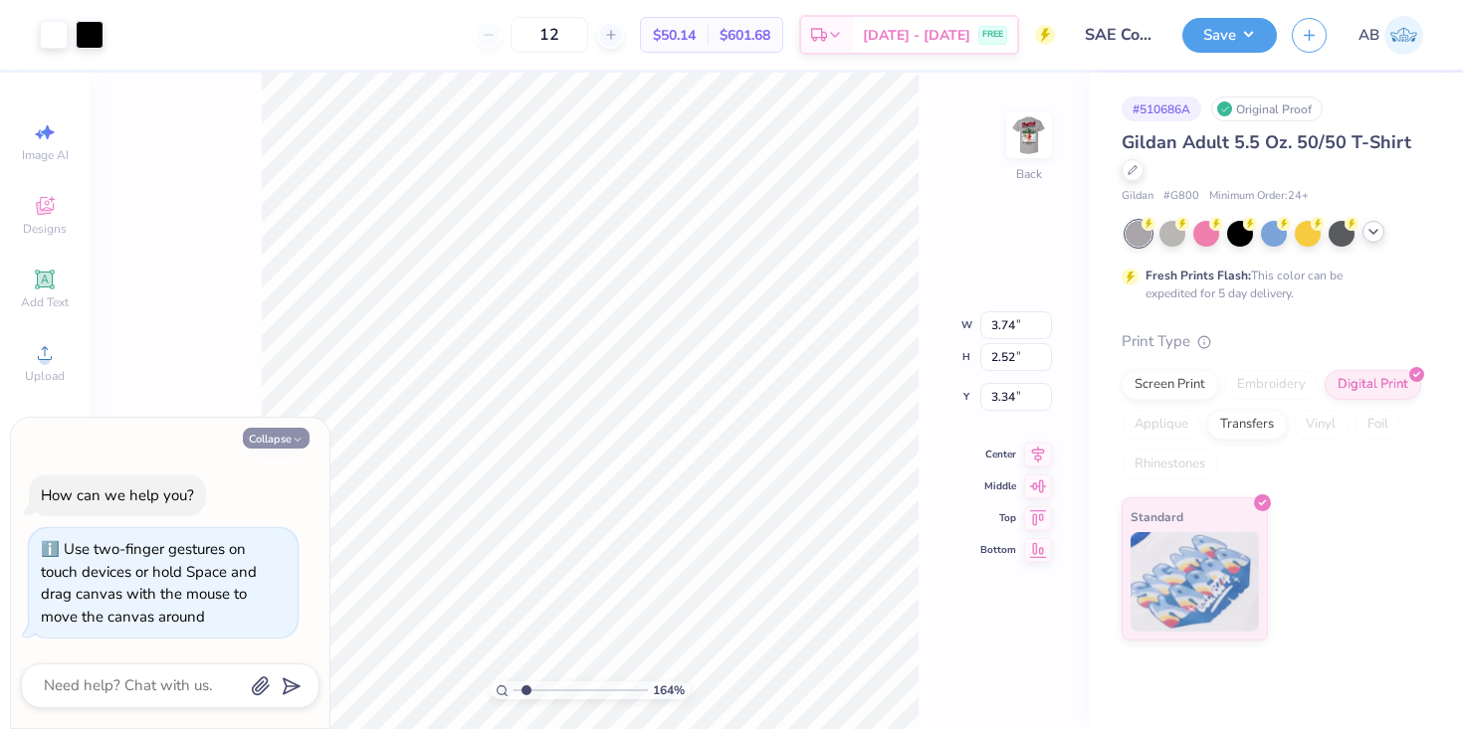
type textarea "x"
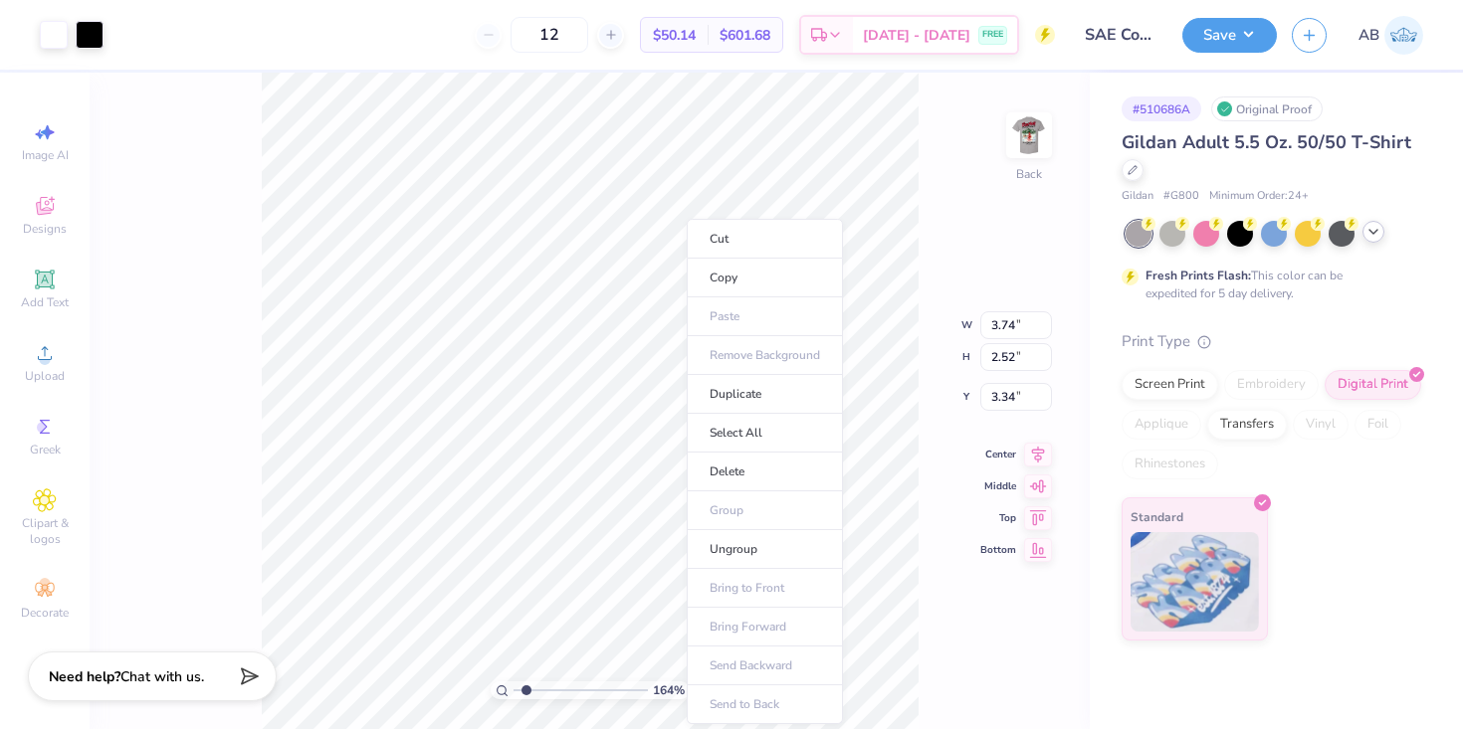
click at [920, 510] on div "164 % Back W 3.74 3.74 " H 2.52 2.52 " Y 3.34 3.34 " Center Middle Top Bottom" at bounding box center [590, 401] width 1000 height 657
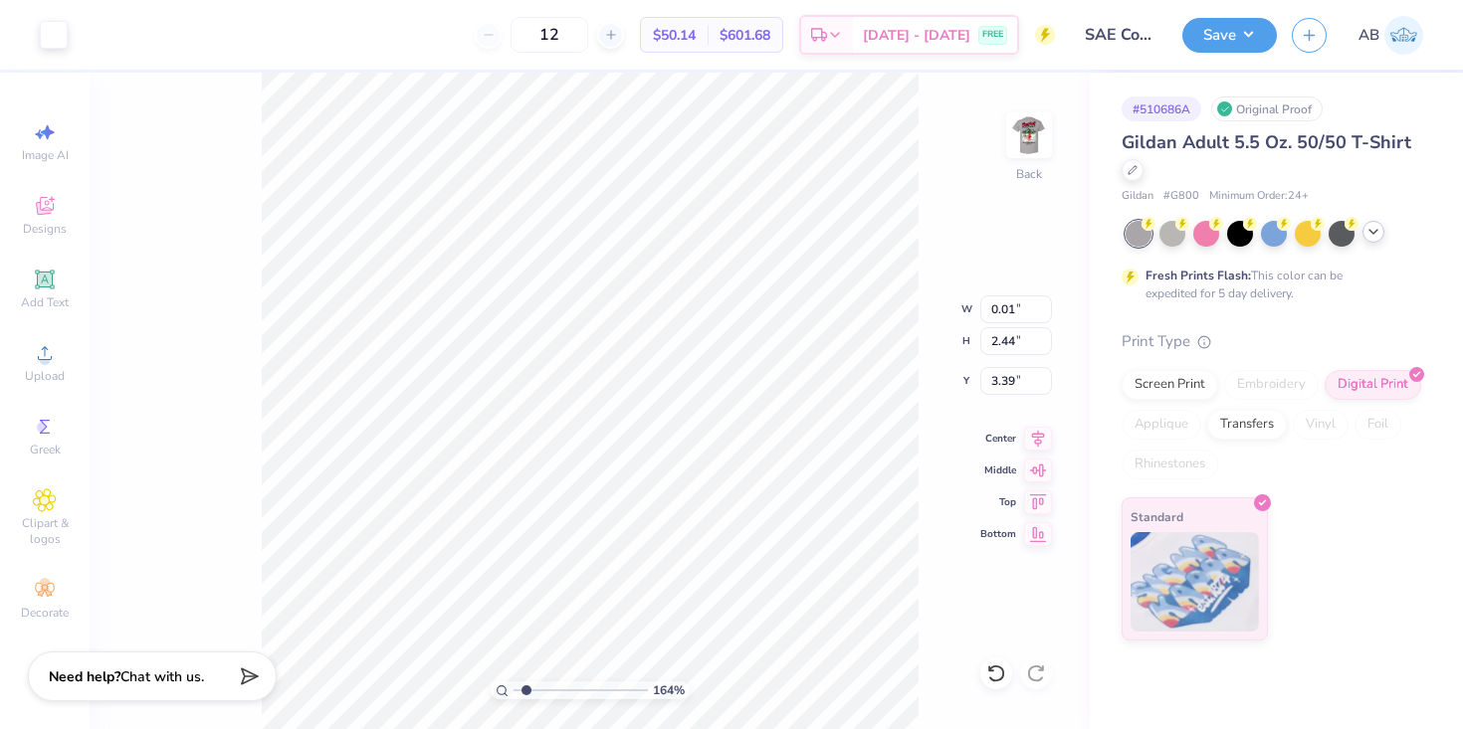
type input "9.62"
type input "1"
click at [480, 695] on div "100 %" at bounding box center [590, 401] width 657 height 657
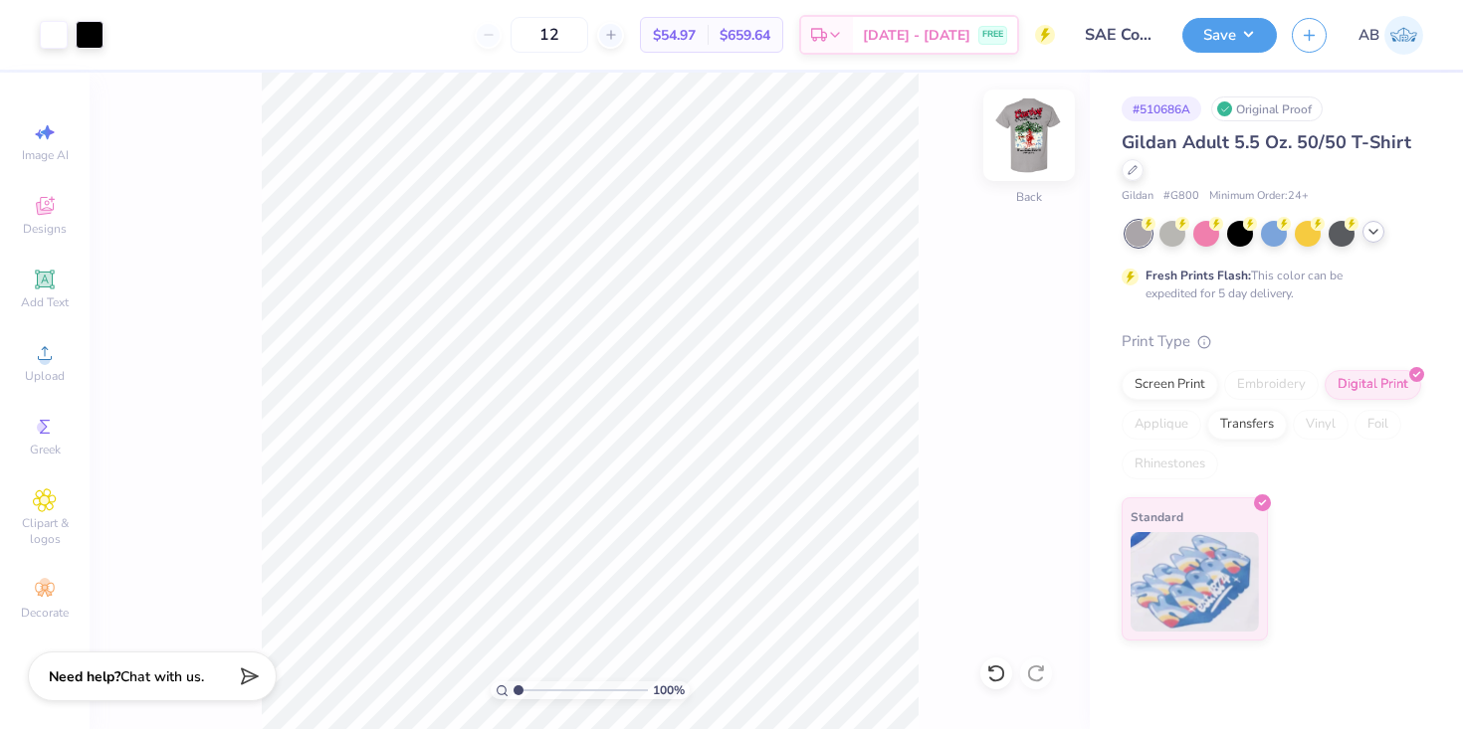
click at [1036, 134] on img at bounding box center [1029, 136] width 80 height 80
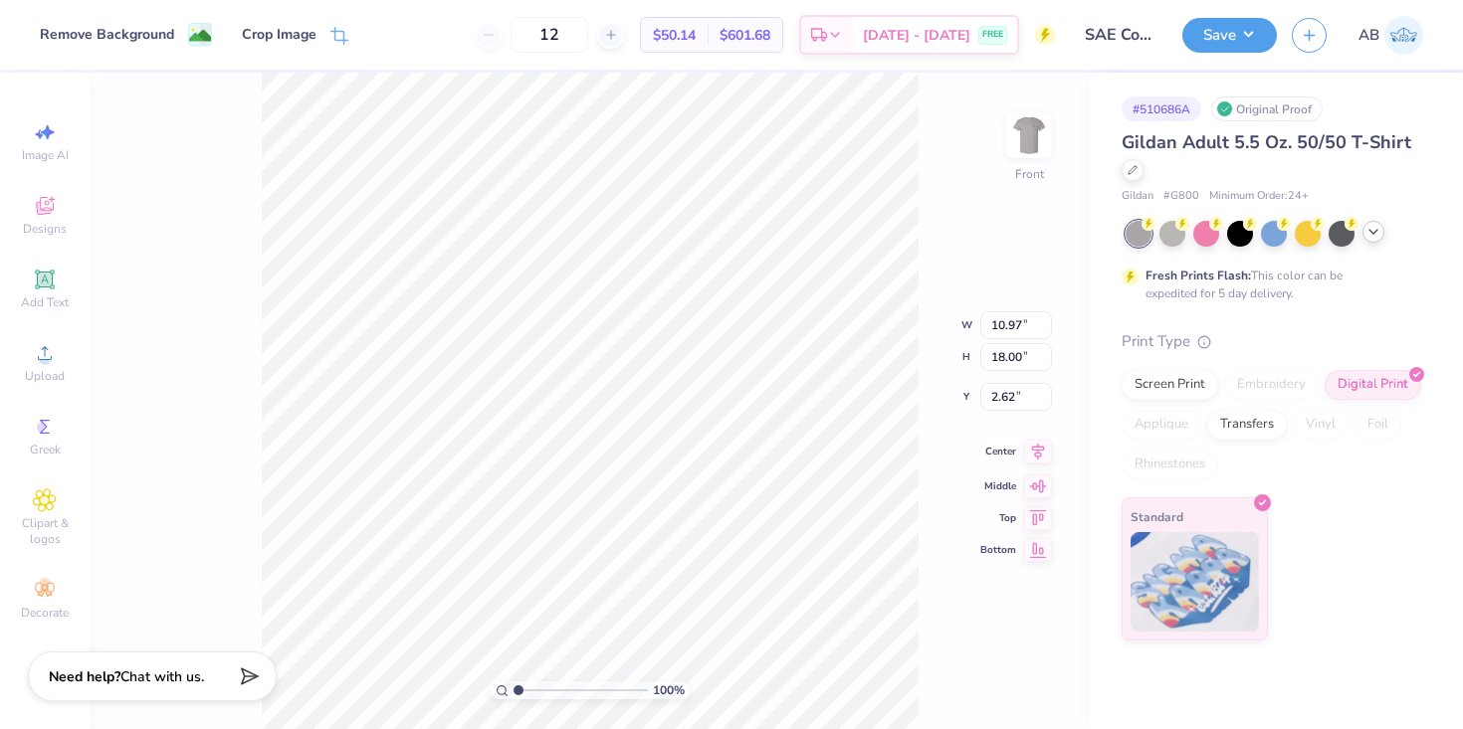
click at [1036, 449] on icon at bounding box center [1038, 452] width 28 height 24
click at [175, 30] on div "Remove Background" at bounding box center [126, 37] width 172 height 24
